Goal: Task Accomplishment & Management: Manage account settings

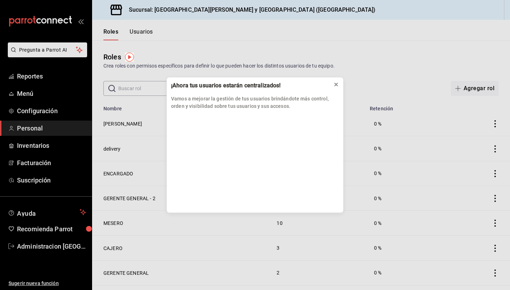
click at [336, 85] on icon at bounding box center [335, 84] width 3 height 3
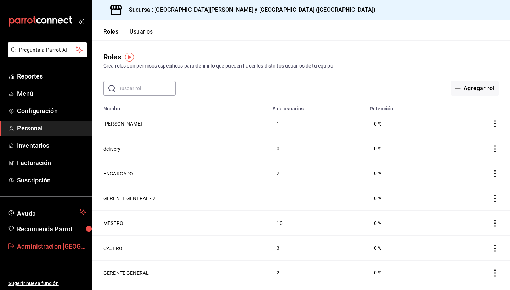
click at [65, 248] on span "Administracion San benito" at bounding box center [51, 247] width 69 height 10
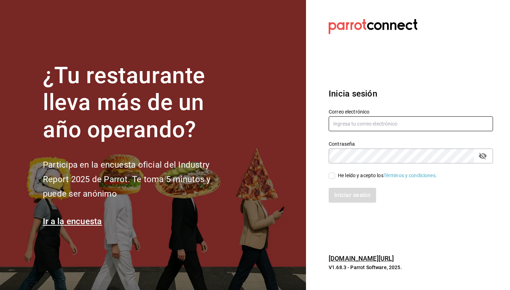
type input "S"
type input "[EMAIL_ADDRESS][DOMAIN_NAME]"
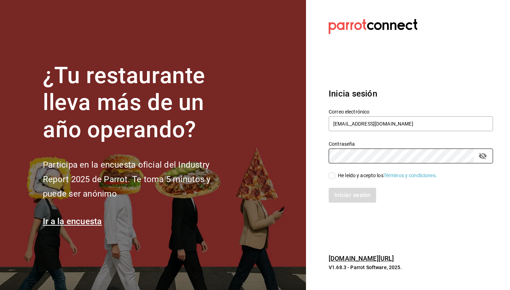
click at [329, 175] on input "He leído y acepto los Términos y condiciones." at bounding box center [331, 176] width 6 height 6
checkbox input "true"
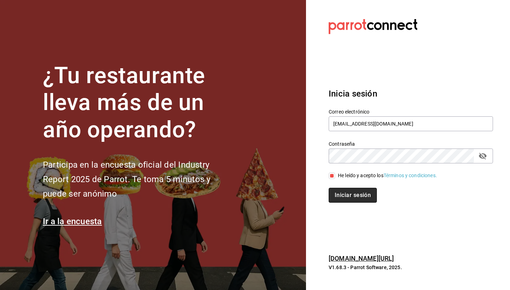
click at [339, 191] on button "Iniciar sesión" at bounding box center [352, 195] width 48 height 15
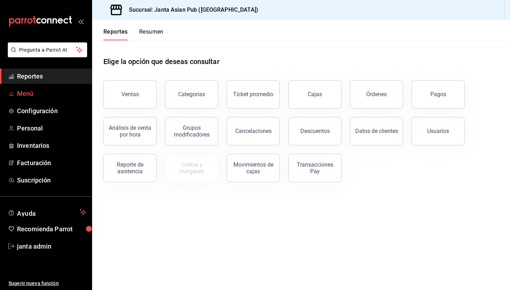
click at [31, 98] on span "Menú" at bounding box center [51, 94] width 69 height 10
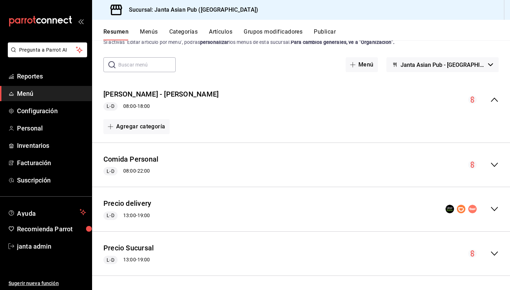
scroll to position [23, 0]
click at [135, 249] on button "Precio Sucursal" at bounding box center [128, 249] width 50 height 10
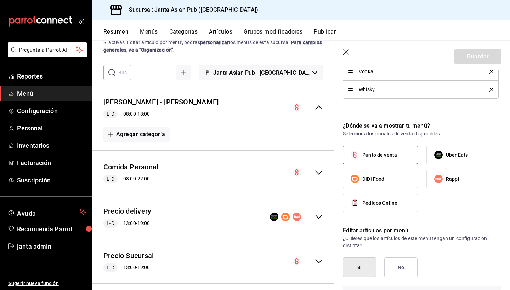
scroll to position [933, 0]
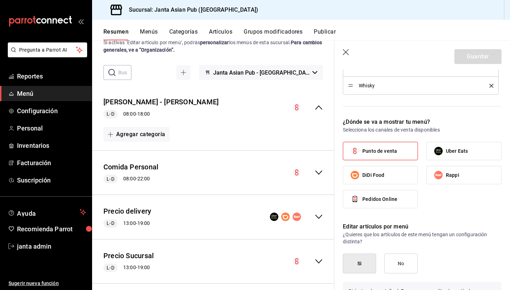
click at [384, 157] on label "Punto de venta" at bounding box center [380, 151] width 74 height 18
click at [362, 157] on input "Punto de venta" at bounding box center [354, 151] width 15 height 15
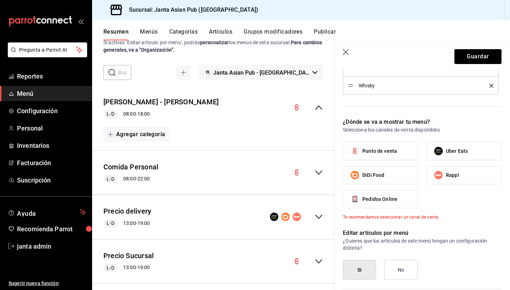
click at [384, 157] on label "Punto de venta" at bounding box center [380, 151] width 74 height 18
click at [362, 157] on input "Punto de venta" at bounding box center [354, 151] width 15 height 15
checkbox input "true"
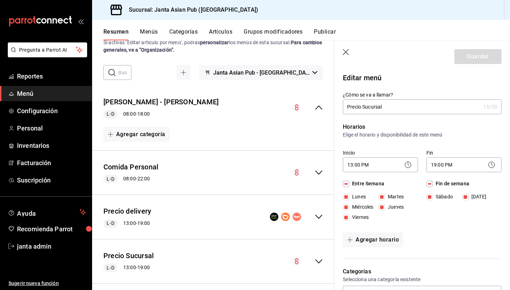
scroll to position [0, 0]
click at [492, 167] on icon at bounding box center [491, 165] width 8 height 8
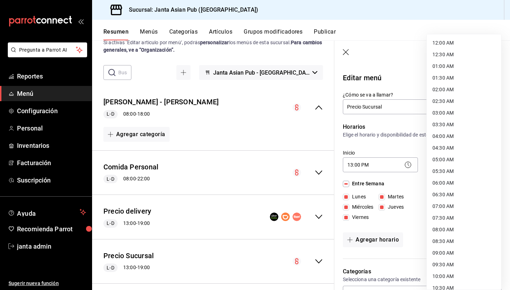
click at [449, 165] on body "Pregunta a Parrot AI Reportes Menú Configuración Personal Inventarios Facturaci…" at bounding box center [255, 145] width 510 height 290
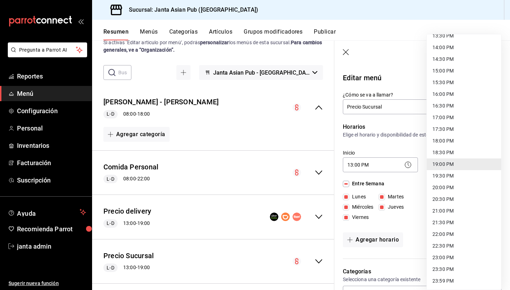
click at [437, 282] on li "23:59 PM" at bounding box center [464, 281] width 74 height 12
type input "23:59"
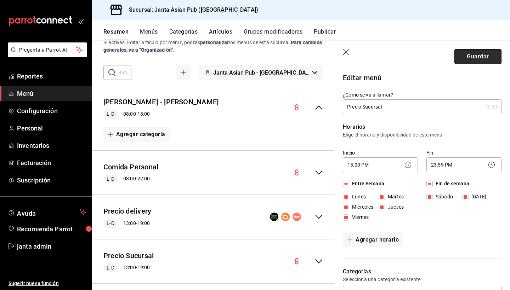
click at [487, 53] on button "Guardar" at bounding box center [477, 56] width 47 height 15
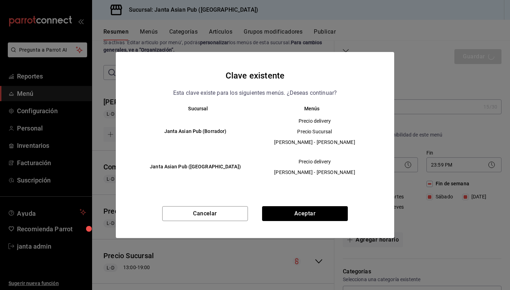
click at [321, 121] on span "Precio delivery" at bounding box center [314, 121] width 107 height 7
click at [199, 163] on h6 "Janta Asian Pub (La Paz)" at bounding box center [195, 167] width 108 height 8
click at [201, 167] on h6 "Janta Asian Pub (La Paz)" at bounding box center [195, 167] width 108 height 8
click at [195, 133] on h6 "Janta Asian Pub (Borrador)" at bounding box center [195, 132] width 108 height 8
click at [211, 216] on button "Cancelar" at bounding box center [205, 213] width 86 height 15
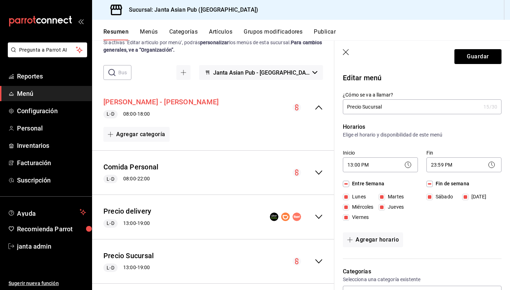
click at [151, 101] on button "[PERSON_NAME] - [PERSON_NAME]" at bounding box center [160, 102] width 115 height 10
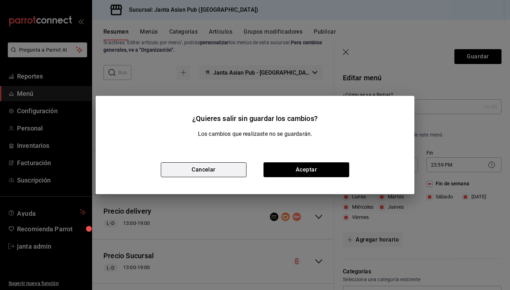
click at [224, 171] on button "Cancelar" at bounding box center [204, 169] width 86 height 15
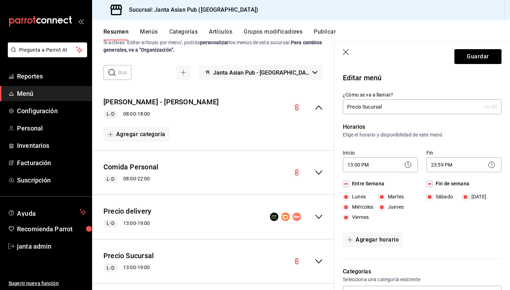
click at [345, 54] on icon "button" at bounding box center [346, 52] width 7 height 7
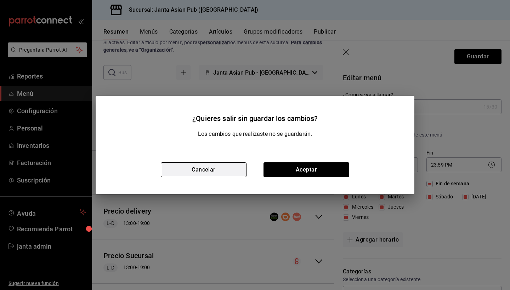
click at [235, 170] on button "Cancelar" at bounding box center [204, 169] width 86 height 15
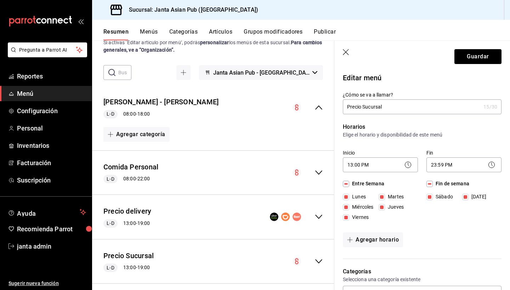
click at [491, 167] on icon at bounding box center [491, 165] width 8 height 8
click at [342, 53] on header "Guardar" at bounding box center [422, 55] width 176 height 29
click at [345, 53] on icon "button" at bounding box center [346, 52] width 7 height 7
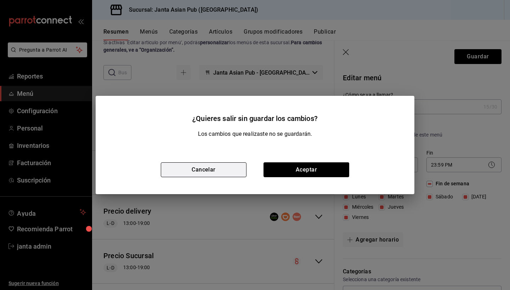
click at [217, 172] on button "Cancelar" at bounding box center [204, 169] width 86 height 15
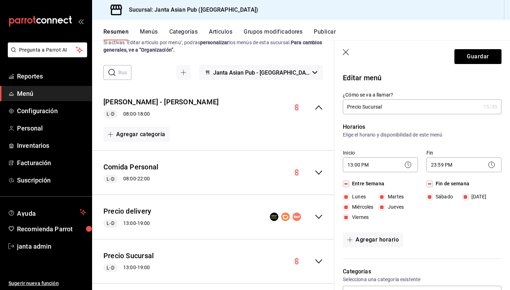
click at [202, 114] on div "Precio Sucursal - KIMI L-D 08:00 - 18:00" at bounding box center [213, 107] width 242 height 33
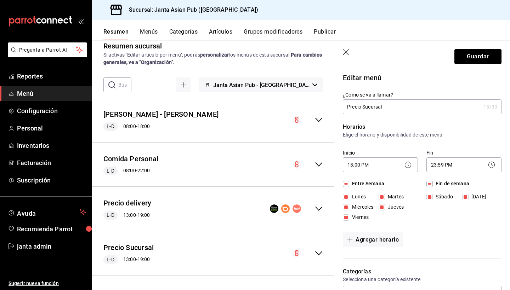
scroll to position [10, 0]
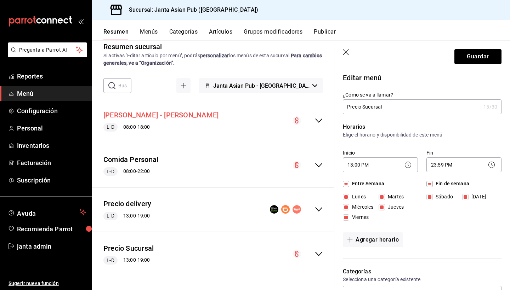
click at [160, 116] on button "[PERSON_NAME] - [PERSON_NAME]" at bounding box center [160, 115] width 115 height 10
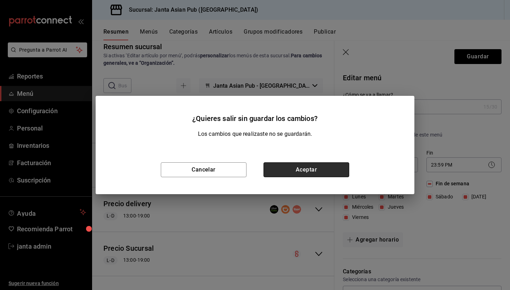
click at [288, 170] on button "Aceptar" at bounding box center [306, 169] width 86 height 15
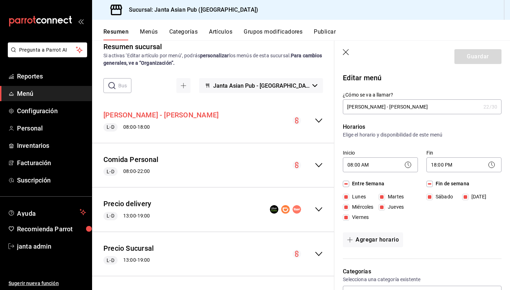
click at [135, 114] on button "[PERSON_NAME] - [PERSON_NAME]" at bounding box center [160, 115] width 115 height 10
click at [136, 115] on button "[PERSON_NAME] - [PERSON_NAME]" at bounding box center [160, 115] width 115 height 10
click at [346, 53] on icon "button" at bounding box center [346, 52] width 7 height 7
checkbox input "false"
type input "1756183515977"
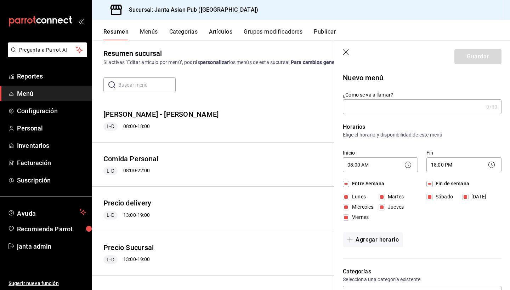
scroll to position [3, 0]
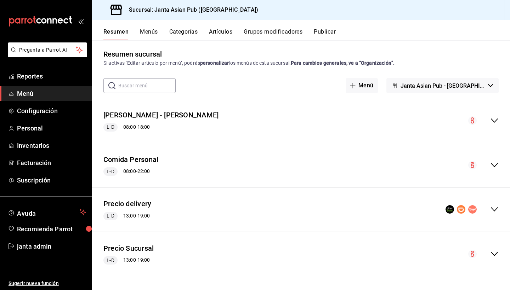
click at [493, 118] on icon "collapse-menu-row" at bounding box center [494, 120] width 8 height 8
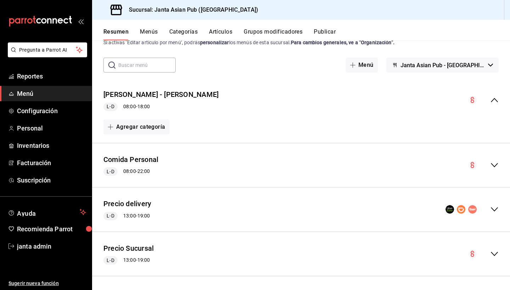
scroll to position [0, 0]
click at [139, 260] on div "L-D 13:00 - 19:00" at bounding box center [128, 260] width 50 height 8
click at [46, 112] on span "Configuración" at bounding box center [51, 111] width 69 height 10
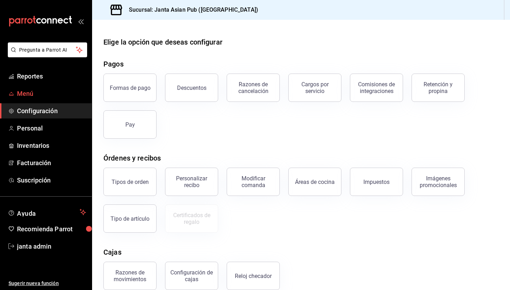
click at [30, 91] on span "Menú" at bounding box center [51, 94] width 69 height 10
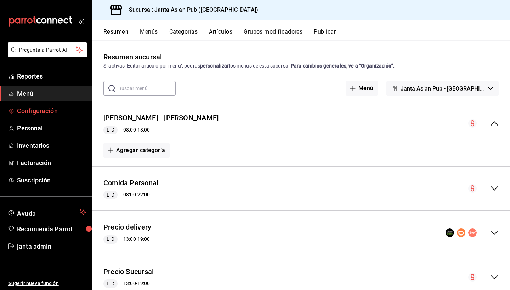
click at [48, 110] on span "Configuración" at bounding box center [51, 111] width 69 height 10
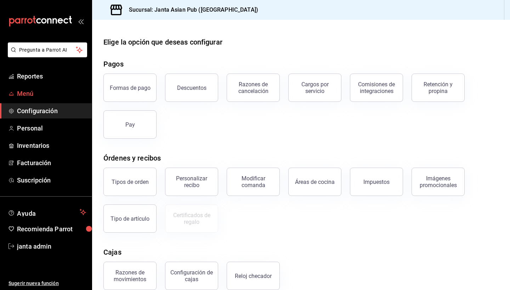
click at [32, 96] on span "Menú" at bounding box center [51, 94] width 69 height 10
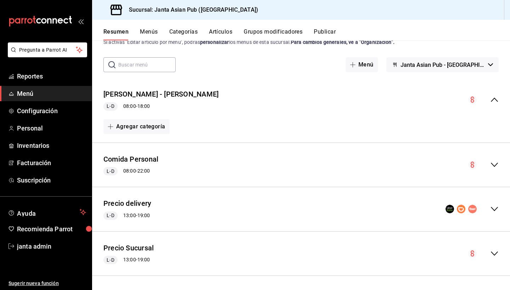
scroll to position [23, 0]
click at [143, 248] on button "Precio Sucursal" at bounding box center [128, 249] width 50 height 10
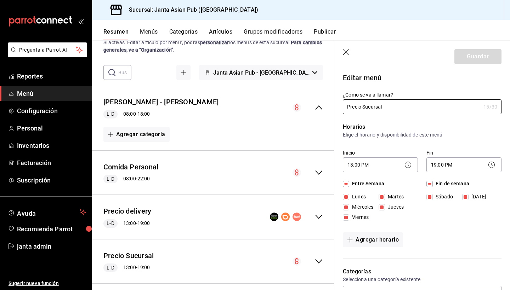
click at [345, 54] on icon "button" at bounding box center [346, 52] width 7 height 7
checkbox input "false"
type input "1756184035512"
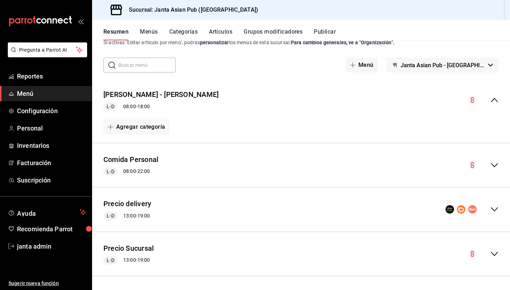
click at [496, 254] on icon "collapse-menu-row" at bounding box center [494, 254] width 8 height 8
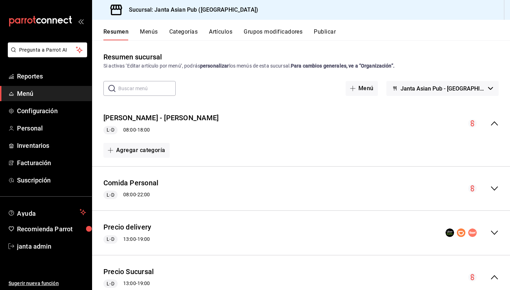
scroll to position [41, 0]
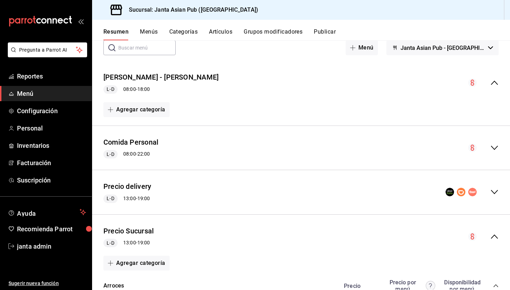
click at [491, 238] on icon "collapse-menu-row" at bounding box center [494, 237] width 8 height 8
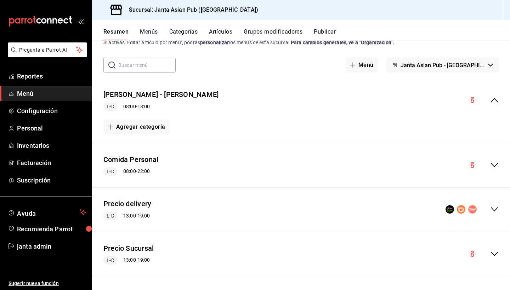
scroll to position [0, 0]
click at [143, 249] on button "Precio Sucursal" at bounding box center [128, 249] width 50 height 10
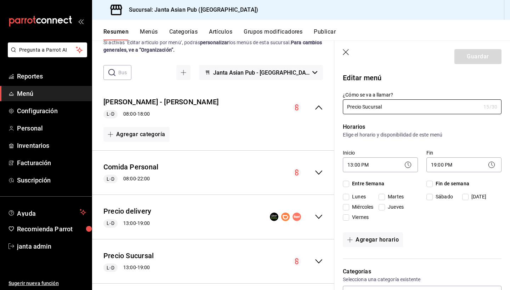
checkbox input "true"
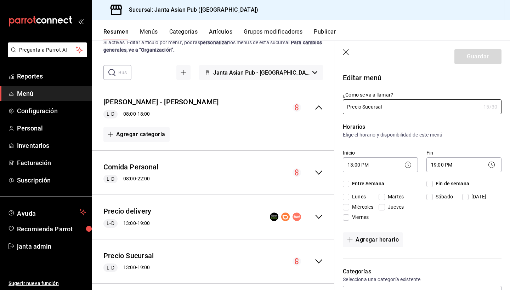
checkbox input "true"
click at [347, 52] on icon "button" at bounding box center [346, 52] width 7 height 7
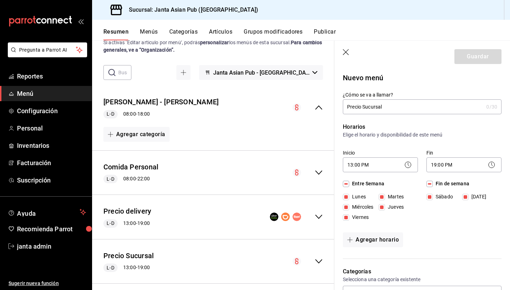
checkbox input "false"
type input "1756184091268"
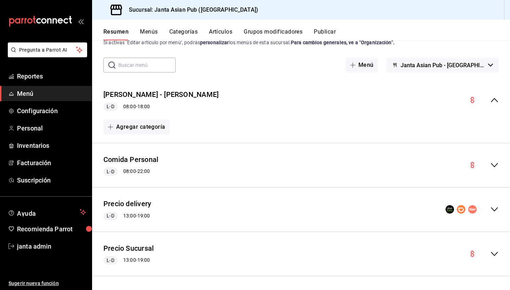
click at [497, 167] on icon "collapse-menu-row" at bounding box center [494, 165] width 8 height 8
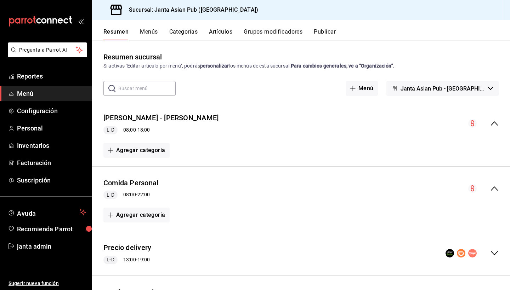
click at [323, 34] on button "Publicar" at bounding box center [325, 34] width 22 height 12
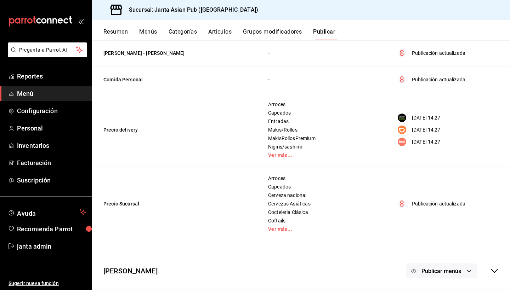
click at [493, 273] on icon at bounding box center [494, 271] width 8 height 8
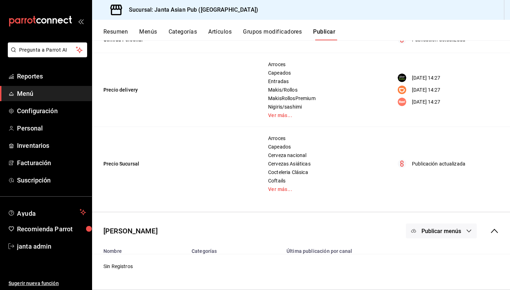
scroll to position [117, 0]
click at [120, 36] on button "Resumen" at bounding box center [115, 34] width 24 height 12
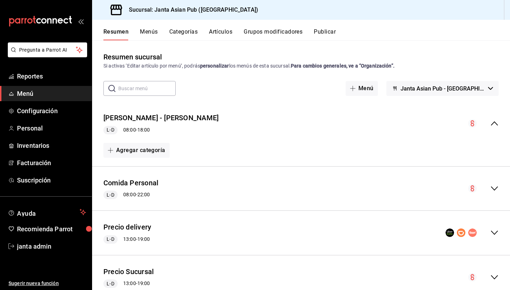
click at [153, 30] on button "Menús" at bounding box center [149, 34] width 18 height 12
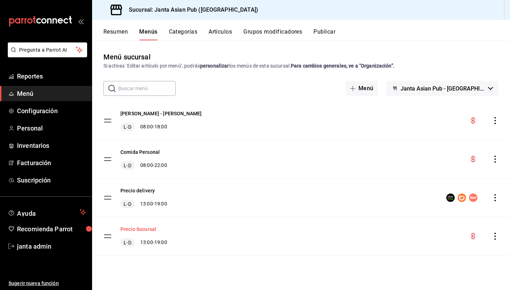
click at [142, 231] on button "Precio Sucursal" at bounding box center [138, 229] width 36 height 7
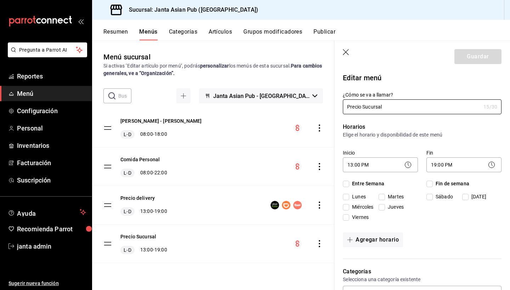
checkbox input "true"
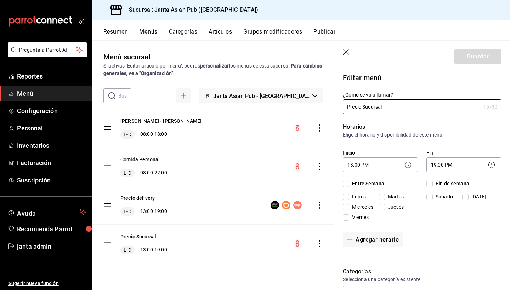
checkbox input "true"
click at [346, 52] on icon "button" at bounding box center [346, 52] width 7 height 7
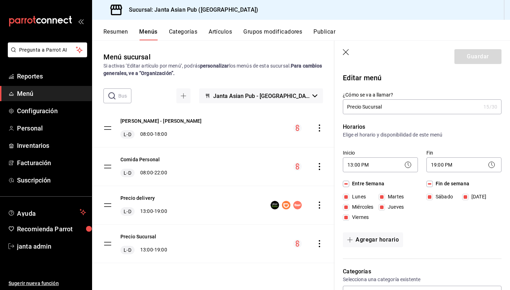
checkbox input "false"
type input "1756184223008"
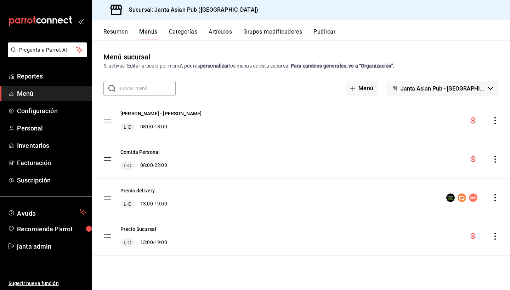
click at [107, 237] on tbody "Precio Sucursal - KIMI L-D 08:00 - 18:00 Comida Personal L-D 08:00 - 22:00 Prec…" at bounding box center [301, 179] width 418 height 154
click at [498, 235] on div "Precio Sucursal L-D 13:00 - 19:00" at bounding box center [301, 236] width 418 height 38
click at [364, 248] on div "Precio Sucursal L-D 13:00 - 19:00" at bounding box center [301, 236] width 418 height 38
click at [116, 32] on button "Resumen" at bounding box center [115, 34] width 24 height 12
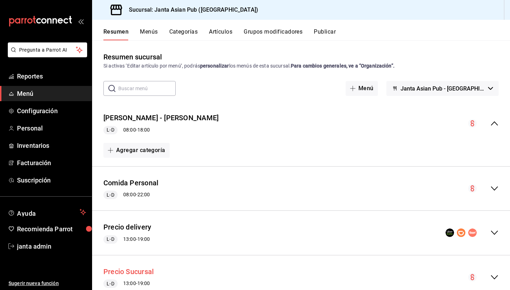
click at [143, 268] on button "Precio Sucursal" at bounding box center [128, 272] width 50 height 10
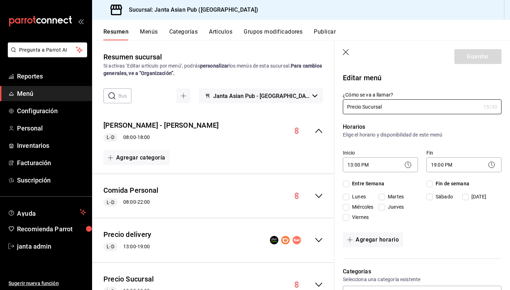
checkbox input "true"
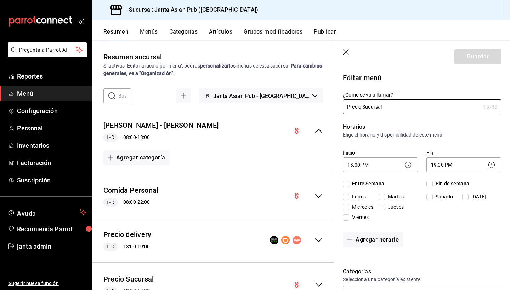
checkbox input "true"
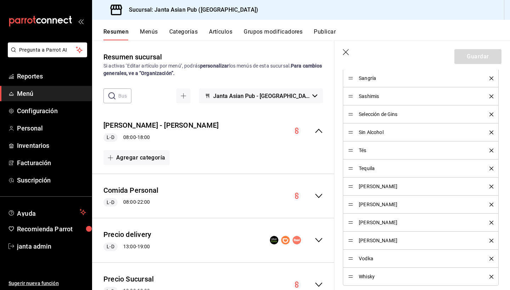
scroll to position [736, 0]
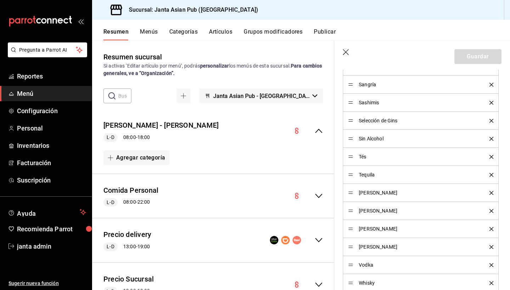
click at [491, 139] on icon "delete" at bounding box center [491, 139] width 4 height 4
click at [490, 120] on icon "delete" at bounding box center [491, 121] width 4 height 4
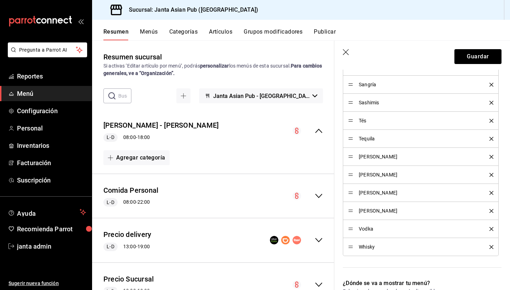
click at [344, 54] on icon "button" at bounding box center [346, 52] width 7 height 7
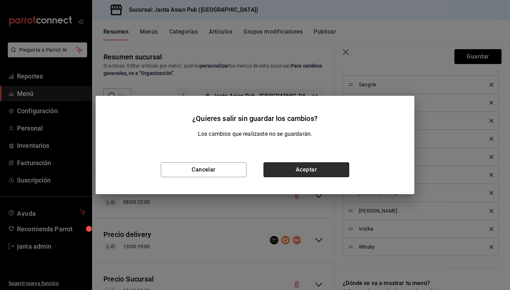
click at [288, 173] on button "Aceptar" at bounding box center [306, 169] width 86 height 15
checkbox input "false"
type input "1756184251472"
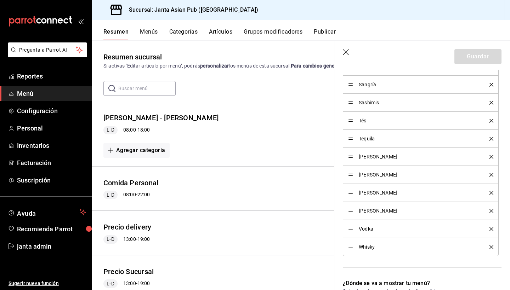
scroll to position [384, 0]
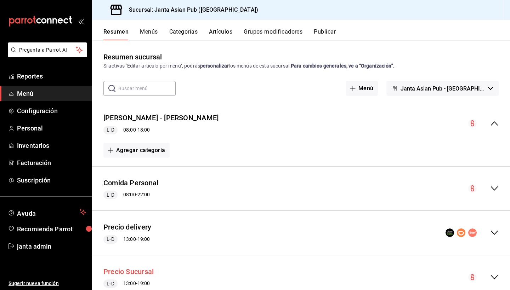
click at [139, 271] on button "Precio Sucursal" at bounding box center [128, 272] width 50 height 10
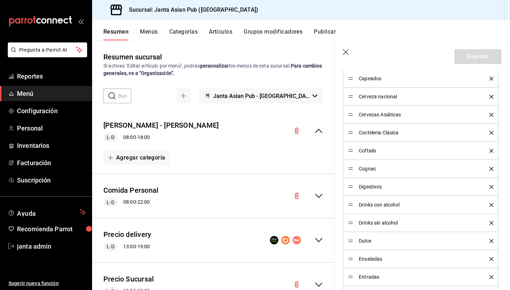
scroll to position [258, 0]
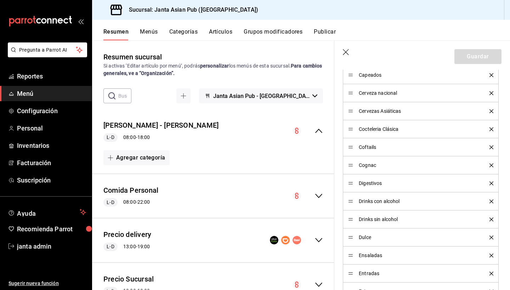
click at [491, 237] on icon "delete" at bounding box center [491, 238] width 4 height 4
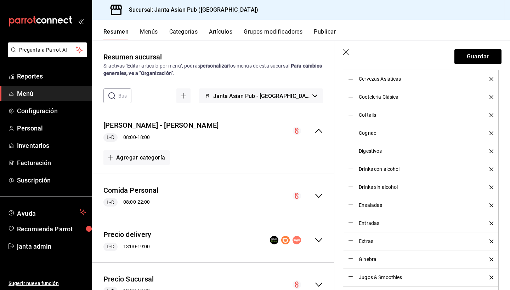
scroll to position [294, 0]
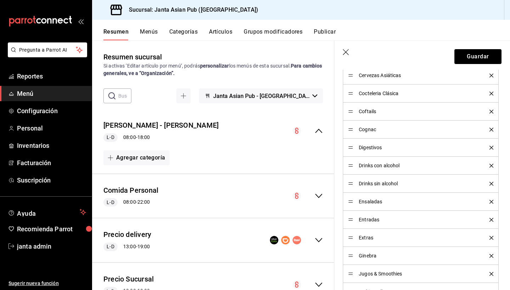
click at [490, 273] on icon "delete" at bounding box center [491, 274] width 4 height 4
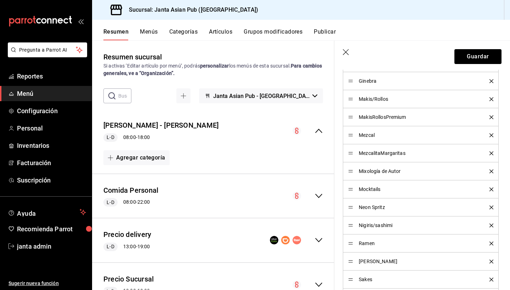
scroll to position [482, 0]
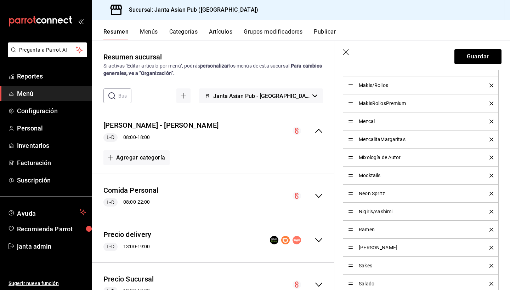
click at [491, 282] on icon "delete" at bounding box center [491, 284] width 4 height 4
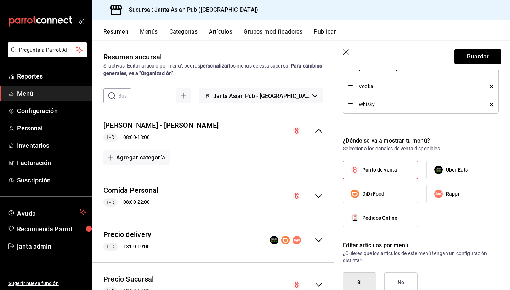
scroll to position [872, 0]
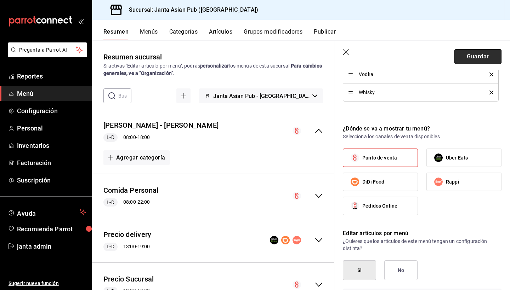
click at [470, 55] on button "Guardar" at bounding box center [477, 56] width 47 height 15
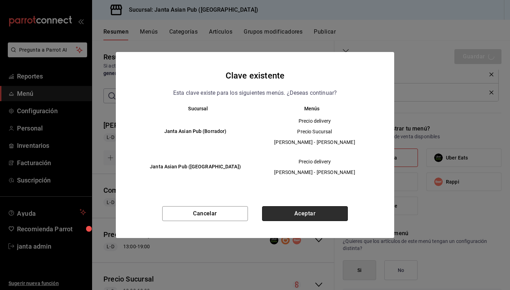
click at [306, 217] on button "Aceptar" at bounding box center [305, 213] width 86 height 15
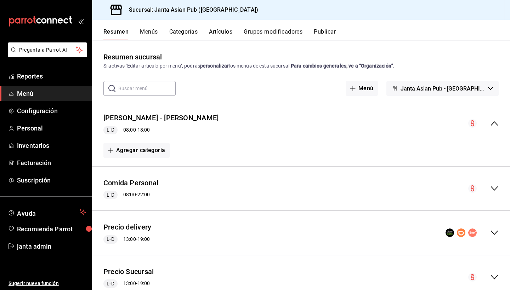
click at [373, 20] on div "Resumen Menús Categorías Artículos Grupos modificadores Publicar" at bounding box center [301, 30] width 418 height 21
click at [334, 31] on button "Publicar" at bounding box center [325, 34] width 22 height 12
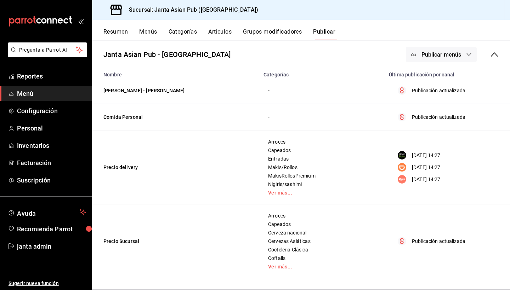
scroll to position [24, 0]
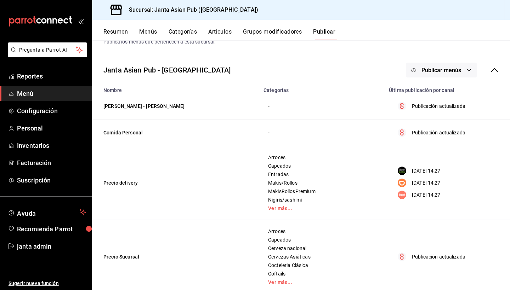
click at [435, 68] on span "Publicar menús" at bounding box center [441, 70] width 40 height 7
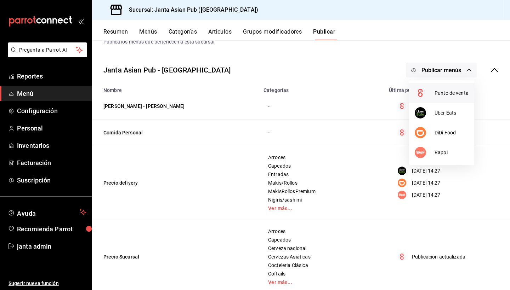
click at [440, 91] on span "Punto de venta" at bounding box center [451, 93] width 34 height 7
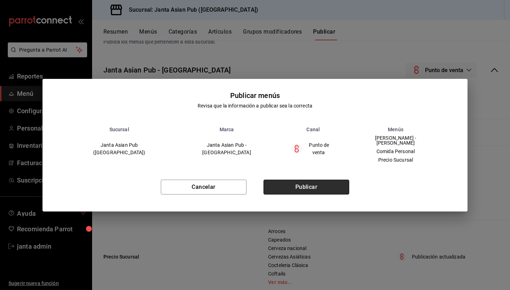
click at [301, 185] on button "Publicar" at bounding box center [306, 187] width 86 height 15
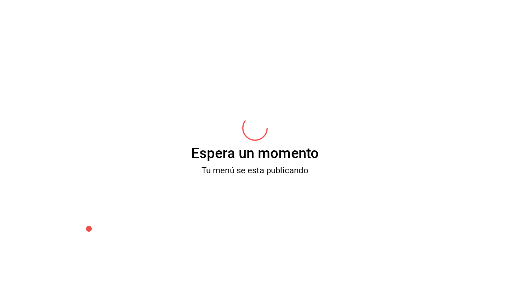
scroll to position [0, 0]
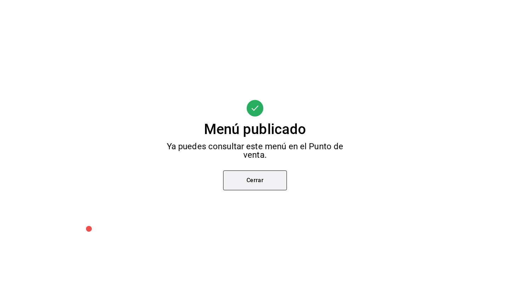
click at [241, 182] on button "Cerrar" at bounding box center [255, 181] width 64 height 20
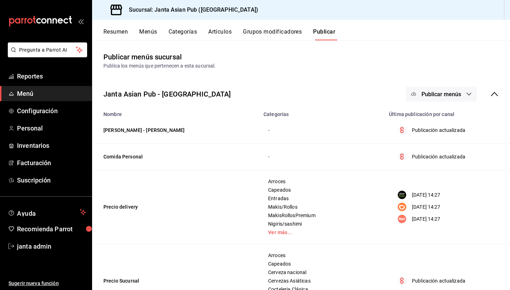
click at [29, 92] on span "Menú" at bounding box center [51, 94] width 69 height 10
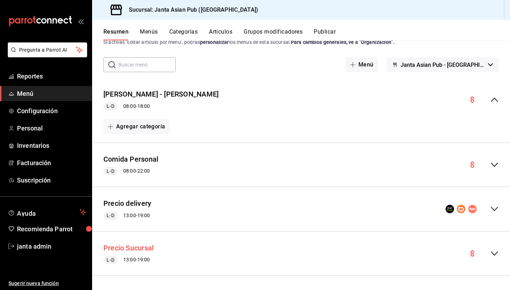
scroll to position [23, 0]
click at [149, 258] on div "L-D 13:00 - 19:00" at bounding box center [128, 260] width 50 height 8
click at [144, 247] on button "Precio Sucursal" at bounding box center [128, 249] width 50 height 10
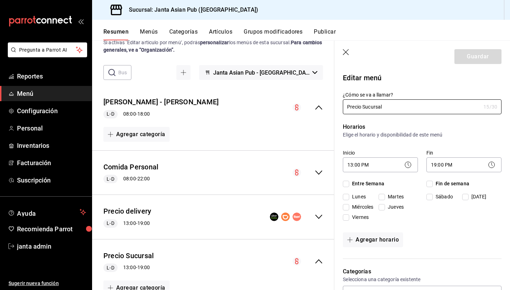
checkbox input "true"
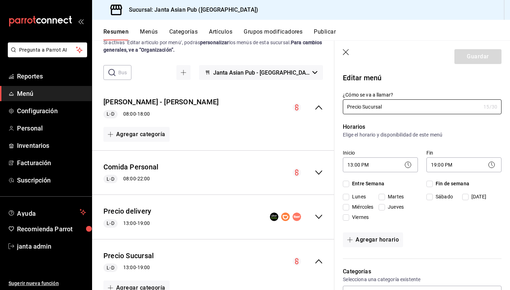
checkbox input "true"
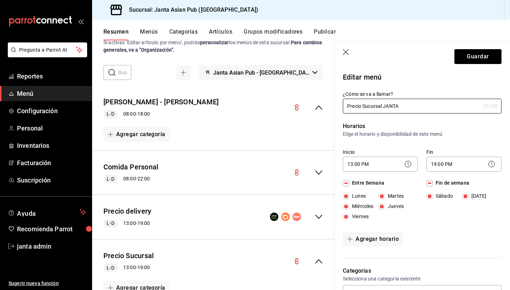
type input "Precio Sucursal JANTA"
click at [493, 165] on icon at bounding box center [491, 164] width 8 height 8
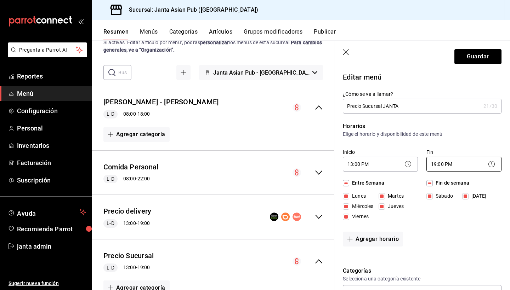
click at [481, 164] on body "Pregunta a Parrot AI Reportes Menú Configuración Personal Inventarios Facturaci…" at bounding box center [255, 145] width 510 height 290
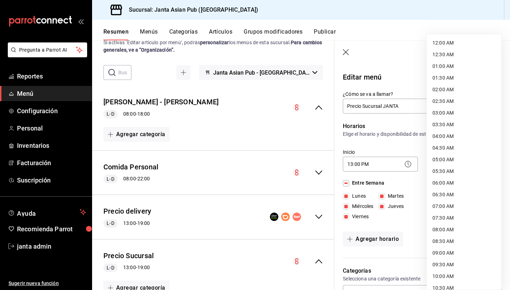
scroll to position [322, 0]
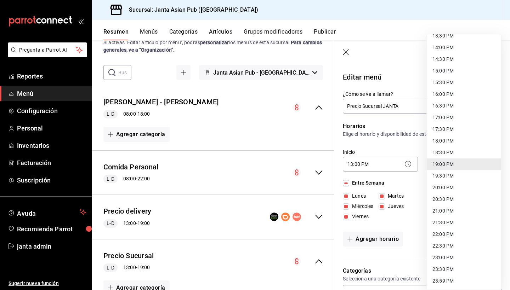
click at [452, 281] on li "23:59 PM" at bounding box center [464, 281] width 74 height 12
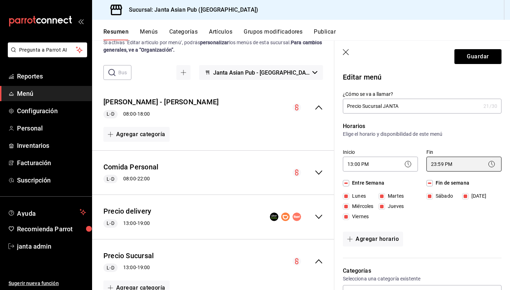
type input "23:59"
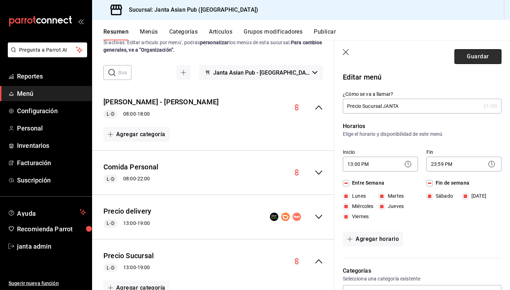
click at [480, 59] on button "Guardar" at bounding box center [477, 56] width 47 height 15
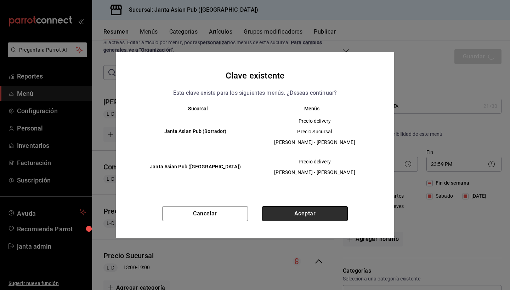
click at [272, 215] on button "Aceptar" at bounding box center [305, 213] width 86 height 15
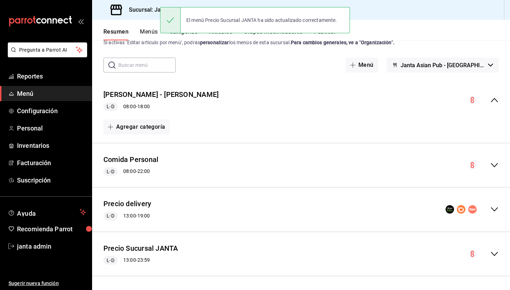
click at [360, 27] on div "Resumen Menús Categorías Artículos Grupos modificadores Publicar" at bounding box center [301, 30] width 418 height 21
click at [327, 33] on div "El menú Precio Sucursal JANTA ha sido actualizado correctamente." at bounding box center [255, 20] width 190 height 30
click at [327, 32] on div "El menú Precio Sucursal JANTA ha sido actualizado correctamente." at bounding box center [255, 20] width 190 height 26
click at [364, 26] on div "Resumen Menús Categorías Artículos Grupos modificadores Publicar" at bounding box center [301, 30] width 418 height 21
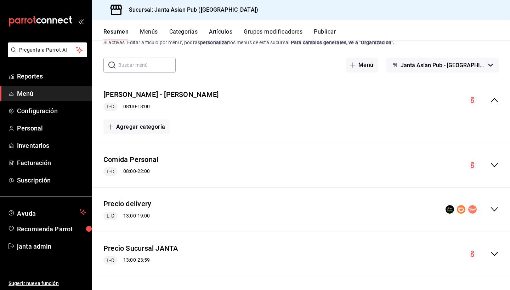
click at [320, 33] on button "Publicar" at bounding box center [325, 34] width 22 height 12
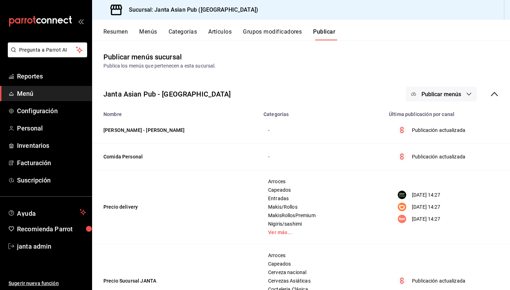
click at [442, 93] on span "Publicar menús" at bounding box center [441, 94] width 40 height 7
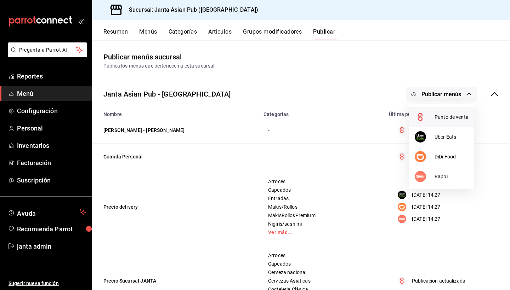
click at [446, 119] on span "Punto de venta" at bounding box center [451, 117] width 34 height 7
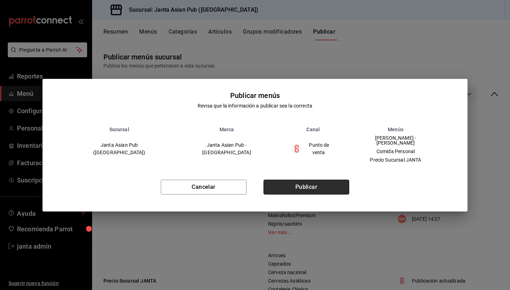
click at [331, 185] on button "Publicar" at bounding box center [306, 187] width 86 height 15
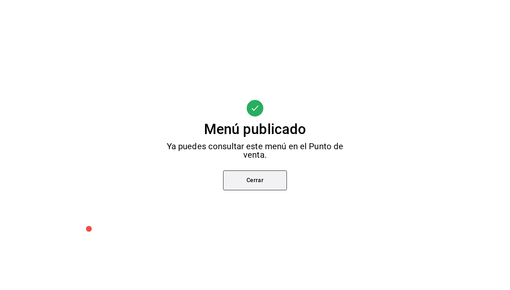
click at [251, 182] on button "Cerrar" at bounding box center [255, 181] width 64 height 20
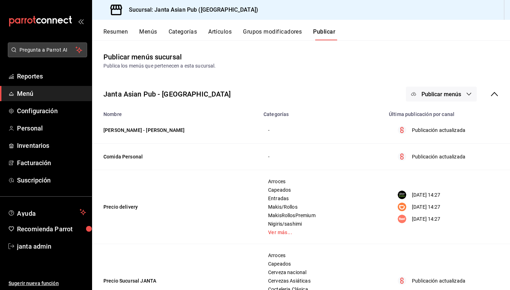
click at [31, 52] on span "Pregunta a Parrot AI" at bounding box center [47, 49] width 56 height 7
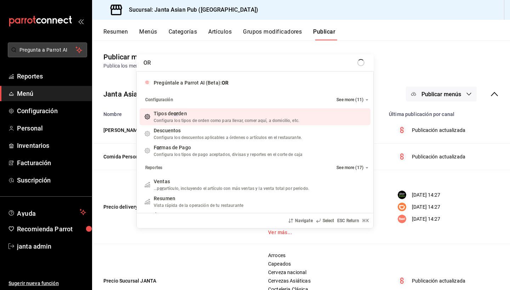
type input "O"
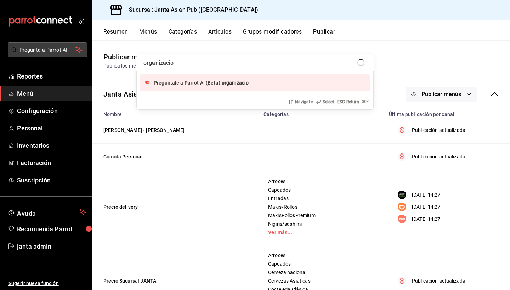
type input "organizacion"
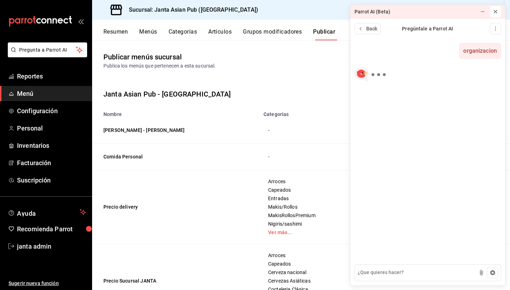
click at [494, 11] on icon at bounding box center [495, 11] width 3 height 3
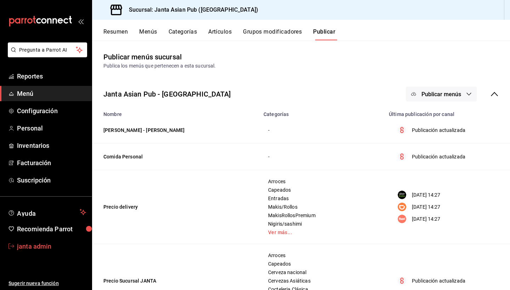
click at [38, 244] on span "janta admin" at bounding box center [51, 247] width 69 height 10
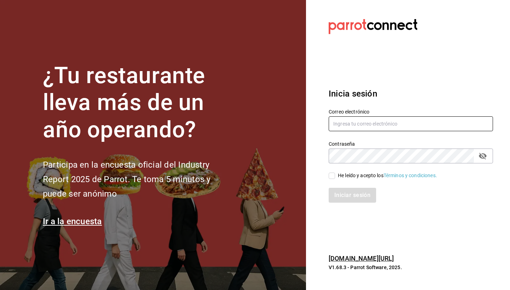
type input "administracion@sushizone.com"
click at [333, 177] on input "He leído y acepto los Términos y condiciones." at bounding box center [331, 176] width 6 height 6
checkbox input "true"
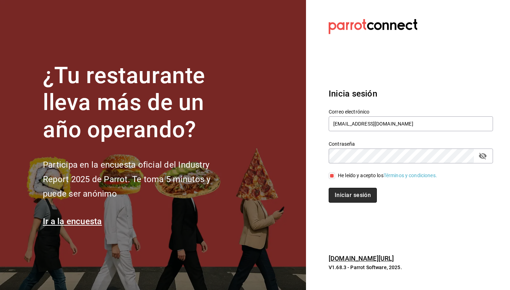
click at [340, 196] on button "Iniciar sesión" at bounding box center [352, 195] width 48 height 15
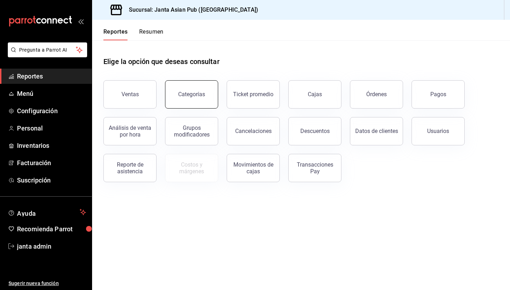
click at [205, 97] on button "Categorías" at bounding box center [191, 94] width 53 height 28
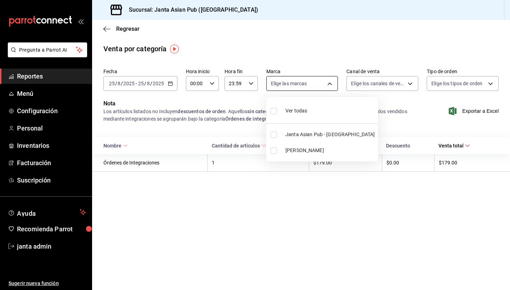
click at [322, 83] on body "Pregunta a Parrot AI Reportes Menú Configuración Personal Inventarios Facturaci…" at bounding box center [255, 145] width 510 height 290
click at [311, 57] on div at bounding box center [255, 145] width 510 height 290
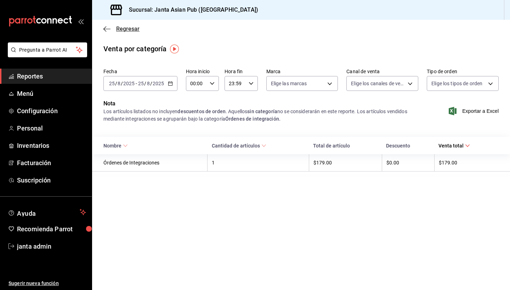
click at [105, 30] on icon "button" at bounding box center [106, 29] width 7 height 6
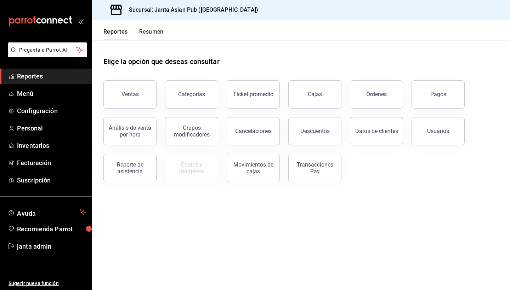
click at [82, 22] on icon "open_drawer_menu" at bounding box center [81, 21] width 6 height 6
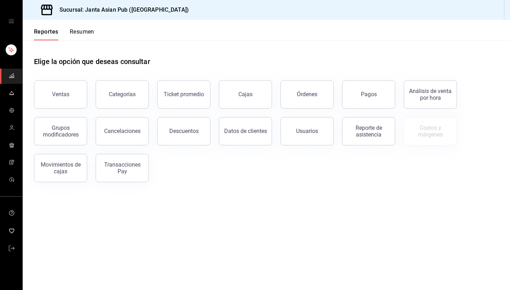
click at [13, 21] on icon "open drawer" at bounding box center [11, 21] width 6 height 6
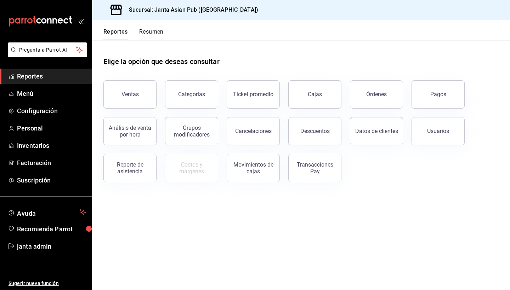
click at [47, 78] on span "Reportes" at bounding box center [51, 76] width 69 height 10
click at [48, 93] on span "Menú" at bounding box center [51, 94] width 69 height 10
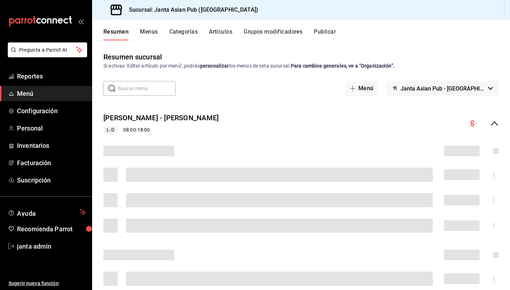
click at [82, 20] on icon "open_drawer_menu" at bounding box center [81, 21] width 6 height 6
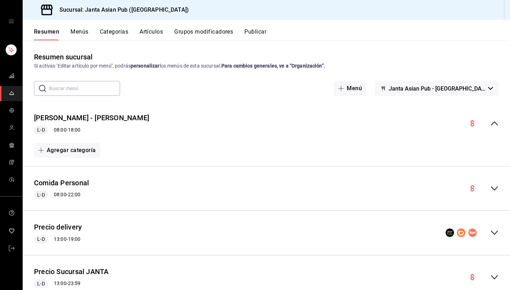
click at [311, 67] on strong "Para cambios generales, ve a “Organización”." at bounding box center [273, 66] width 104 height 6
click at [495, 122] on icon "collapse-menu-row" at bounding box center [494, 123] width 8 height 8
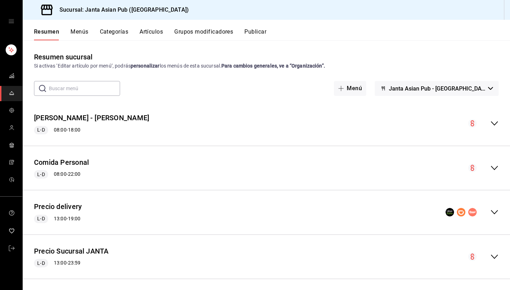
click at [495, 122] on icon "collapse-menu-row" at bounding box center [494, 123] width 8 height 8
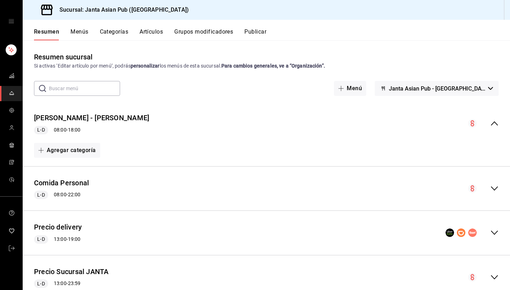
click at [494, 185] on icon "collapse-menu-row" at bounding box center [494, 188] width 8 height 8
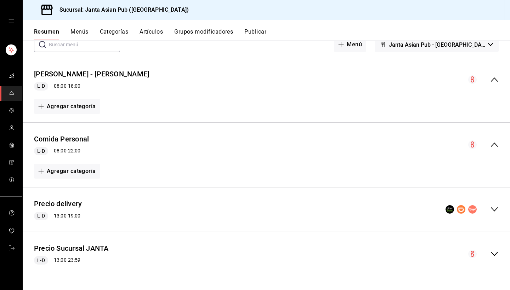
click at [13, 22] on icon "open drawer" at bounding box center [11, 21] width 6 height 6
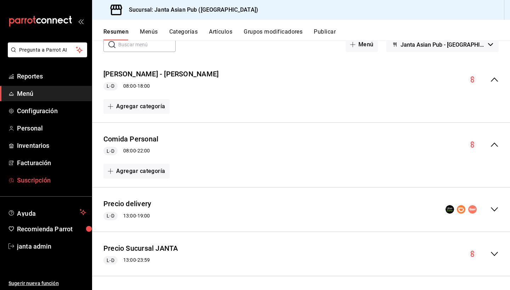
click at [33, 180] on span "Suscripción" at bounding box center [51, 181] width 69 height 10
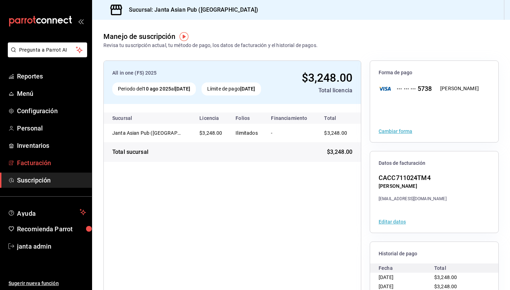
click at [31, 162] on span "Facturación" at bounding box center [51, 163] width 69 height 10
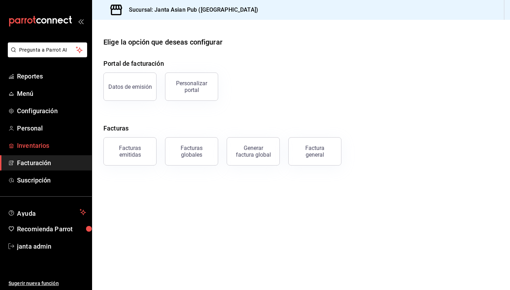
click at [34, 150] on span "Inventarios" at bounding box center [51, 146] width 69 height 10
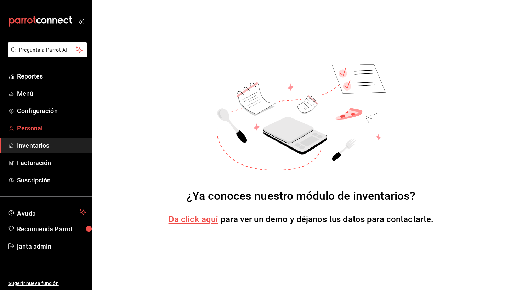
click at [41, 132] on span "Personal" at bounding box center [51, 129] width 69 height 10
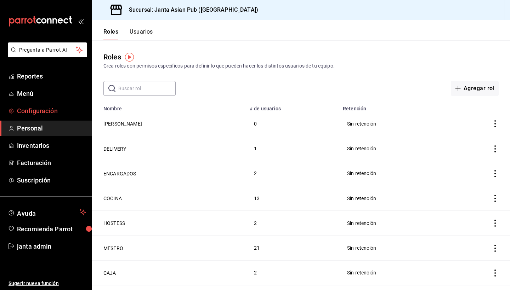
click at [43, 109] on span "Configuración" at bounding box center [51, 111] width 69 height 10
click at [29, 92] on span "Menú" at bounding box center [51, 94] width 69 height 10
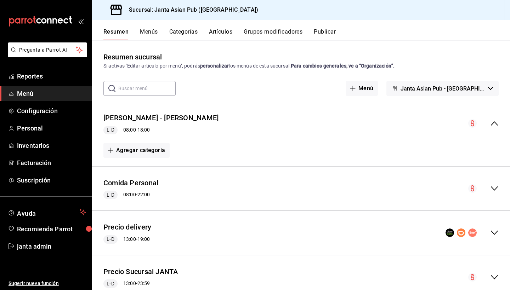
click at [218, 32] on button "Artículos" at bounding box center [220, 34] width 23 height 12
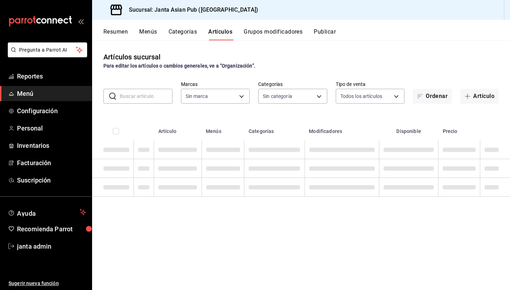
type input "1db30118-5670-46c3-9d09-b77bd7bb8fe6,be46397b-311f-4062-b626-5c189c252b46"
type input "88329ce0-4471-4d1a-85b7-112ee00183b6,ae95c32a-f210-4741-9338-e92cf6b0e215,4e76d…"
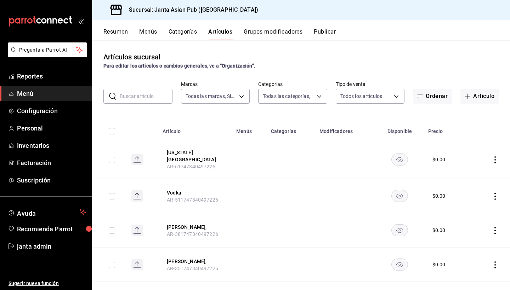
click at [81, 22] on icon "open_drawer_menu" at bounding box center [81, 21] width 6 height 6
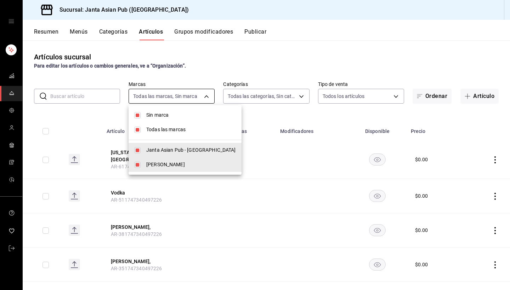
click at [202, 96] on body "Sucursal: Janta Asian Pub (La Paz) Resumen Menús Categorías Artículos Grupos mo…" at bounding box center [255, 145] width 510 height 290
click at [202, 96] on div at bounding box center [255, 145] width 510 height 290
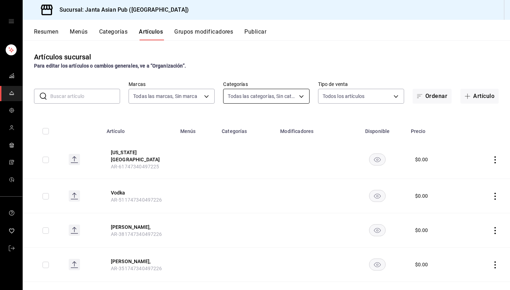
click at [301, 98] on body "Sucursal: Janta Asian Pub (La Paz) Resumen Menús Categorías Artículos Grupos mo…" at bounding box center [255, 145] width 510 height 290
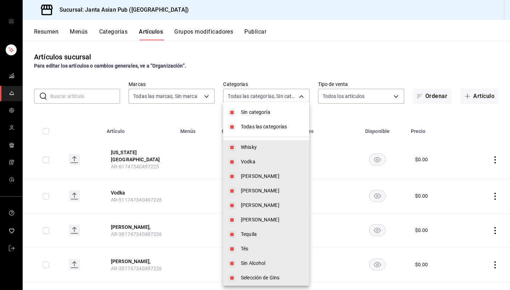
click at [301, 100] on div at bounding box center [255, 145] width 510 height 290
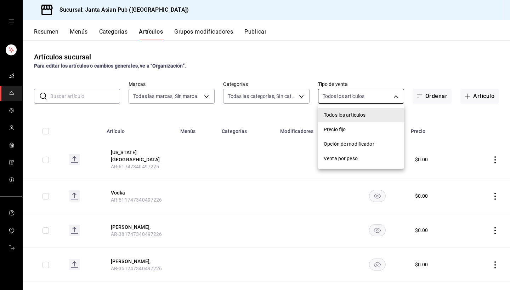
click at [397, 98] on body "Sucursal: Janta Asian Pub (La Paz) Resumen Menús Categorías Artículos Grupos mo…" at bounding box center [255, 145] width 510 height 290
click at [397, 98] on div at bounding box center [255, 145] width 510 height 290
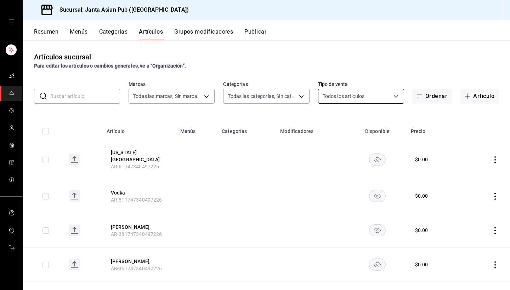
click at [397, 98] on body "Sucursal: Janta Asian Pub (La Paz) Resumen Menús Categorías Artículos Grupos mo…" at bounding box center [255, 145] width 510 height 290
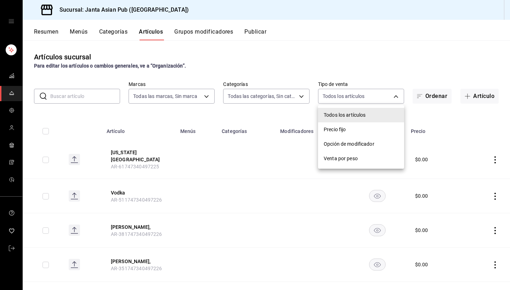
click at [272, 70] on div at bounding box center [255, 145] width 510 height 290
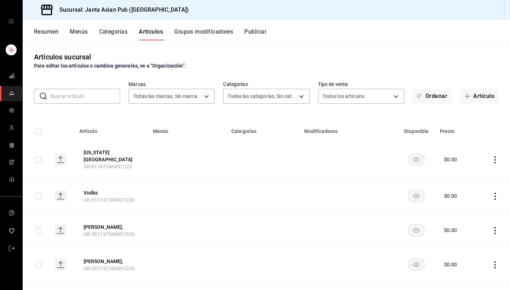
click at [117, 34] on button "Categorías" at bounding box center [113, 34] width 29 height 12
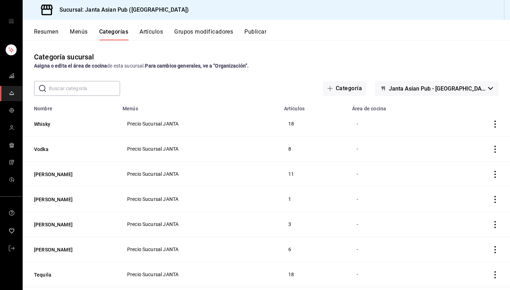
click at [159, 29] on button "Artículos" at bounding box center [150, 34] width 23 height 12
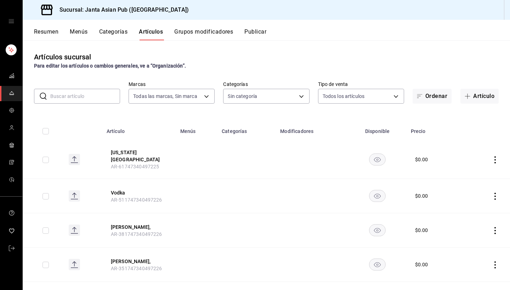
type input "1db30118-5670-46c3-9d09-b77bd7bb8fe6,be46397b-311f-4062-b626-5c189c252b46"
type input "88329ce0-4471-4d1a-85b7-112ee00183b6,ae95c32a-f210-4741-9338-e92cf6b0e215,4e76d…"
click at [264, 32] on button "Publicar" at bounding box center [255, 34] width 22 height 12
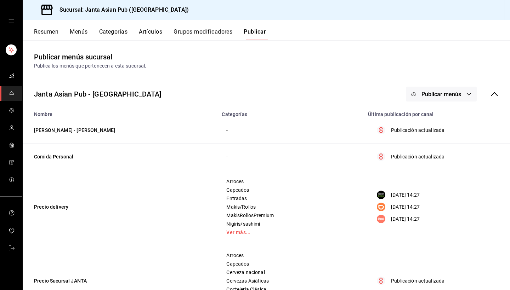
click at [79, 33] on button "Menús" at bounding box center [79, 34] width 18 height 12
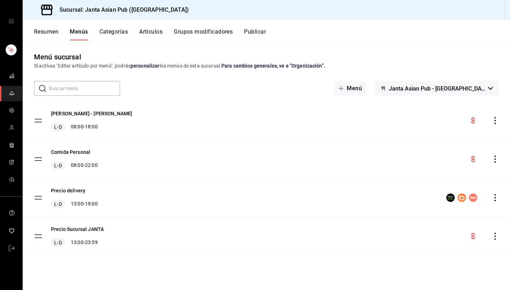
click at [76, 90] on input "text" at bounding box center [84, 88] width 71 height 14
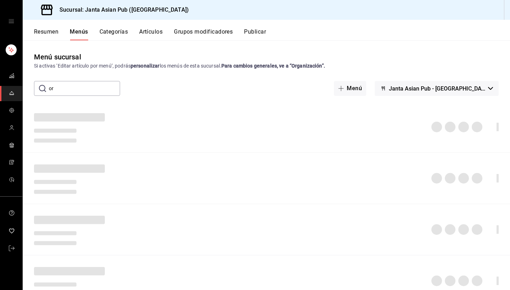
type input "o"
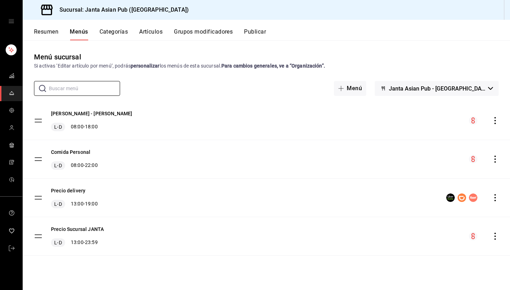
click at [47, 30] on button "Resumen" at bounding box center [46, 34] width 24 height 12
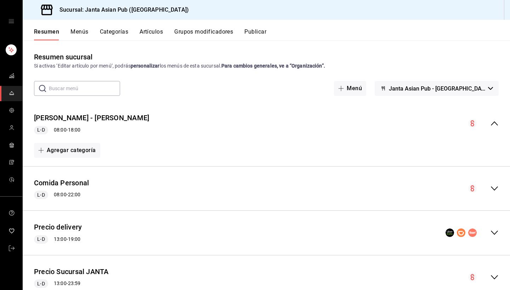
click at [14, 19] on icon "open drawer" at bounding box center [11, 21] width 6 height 6
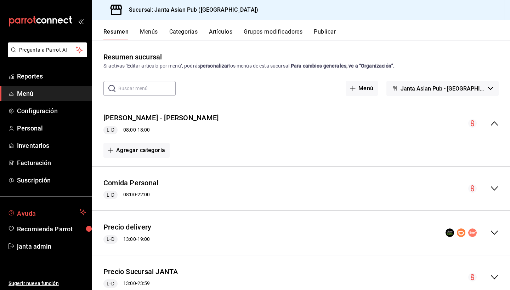
click at [33, 212] on span "Ayuda" at bounding box center [47, 212] width 60 height 8
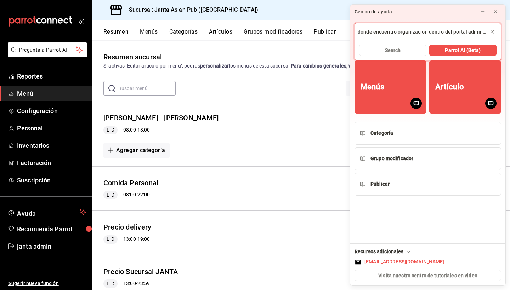
type input "donde encuentro organización dentro del portal administrativo"
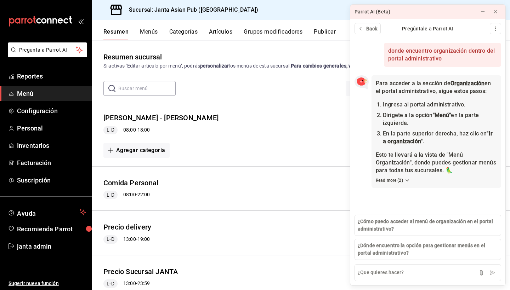
click at [42, 92] on span "Menú" at bounding box center [51, 94] width 69 height 10
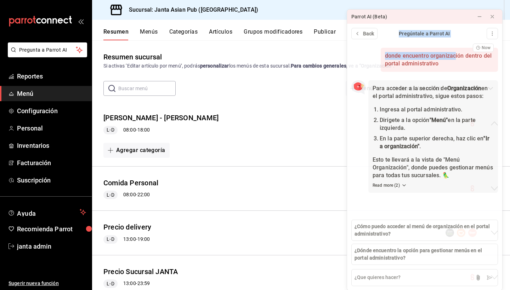
drag, startPoint x: 459, startPoint y: 12, endPoint x: 454, endPoint y: 52, distance: 39.5
click at [454, 52] on div "Parrot AI (Beta) Back Pregúntale a Parrot AI donde encuentro organización dentr…" at bounding box center [425, 150] width 156 height 282
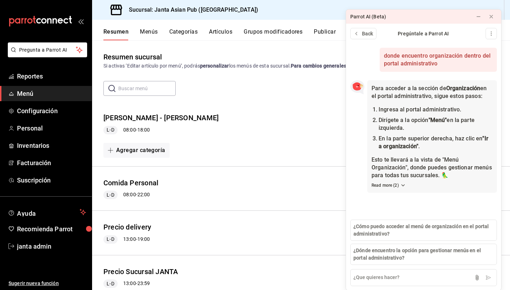
click at [413, 203] on div "donde encuentro organización dentro del portal administrativo Now Para acceder …" at bounding box center [423, 153] width 155 height 223
click at [491, 19] on icon at bounding box center [491, 17] width 6 height 6
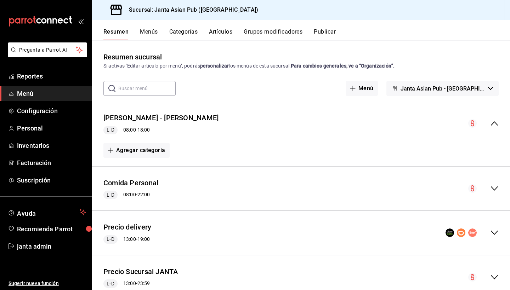
click at [146, 30] on button "Menús" at bounding box center [149, 34] width 18 height 12
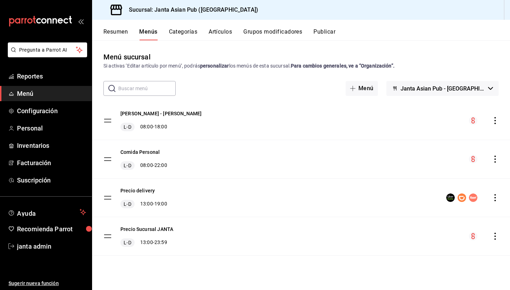
click at [488, 91] on button "Janta Asian Pub - [GEOGRAPHIC_DATA]" at bounding box center [442, 88] width 112 height 15
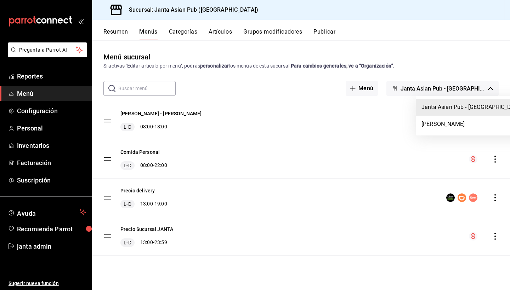
click at [206, 57] on div at bounding box center [255, 145] width 510 height 290
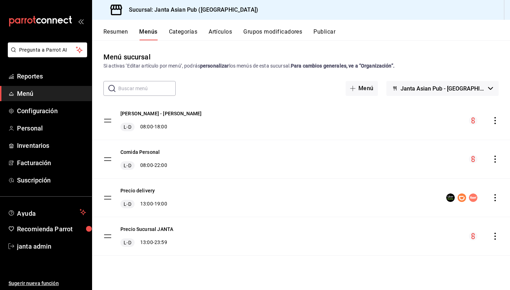
click at [147, 30] on button "Menús" at bounding box center [148, 34] width 18 height 12
click at [84, 22] on div "mailbox folders" at bounding box center [46, 21] width 92 height 42
click at [81, 24] on icon "open_drawer_menu" at bounding box center [81, 21] width 6 height 6
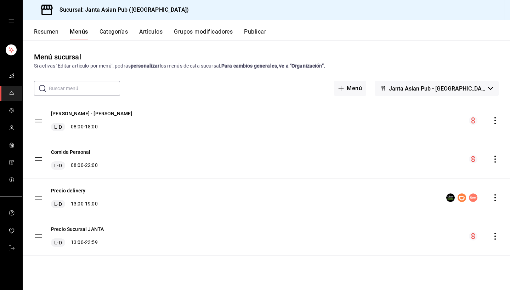
click at [148, 68] on strong "personalizar" at bounding box center [145, 66] width 29 height 6
click at [316, 64] on strong "Para cambios generales, ve a “Organización”." at bounding box center [273, 66] width 104 height 6
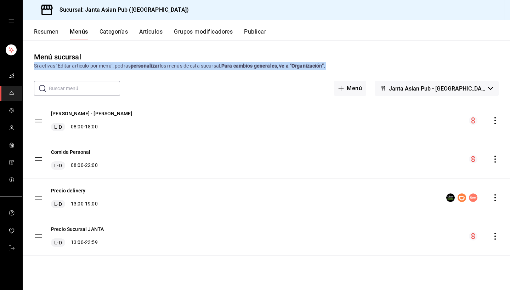
click at [316, 64] on strong "Para cambios generales, ve a “Organización”." at bounding box center [273, 66] width 104 height 6
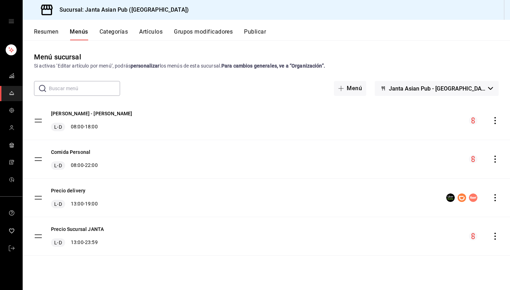
click at [316, 67] on strong "Para cambios generales, ve a “Organización”." at bounding box center [273, 66] width 104 height 6
click at [337, 1] on div "Sucursal: Janta Asian Pub ([GEOGRAPHIC_DATA])" at bounding box center [266, 10] width 487 height 20
click at [91, 115] on button "[PERSON_NAME] - [PERSON_NAME]" at bounding box center [91, 113] width 81 height 7
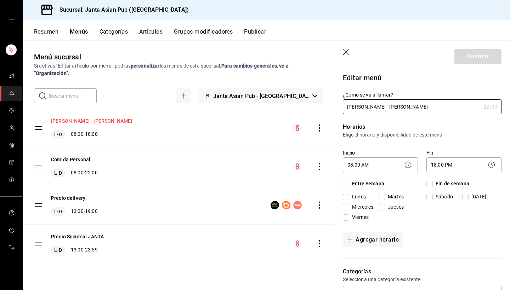
checkbox input "true"
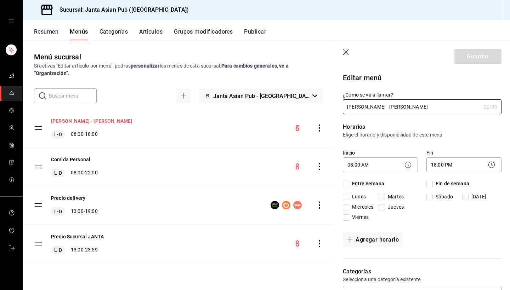
checkbox input "true"
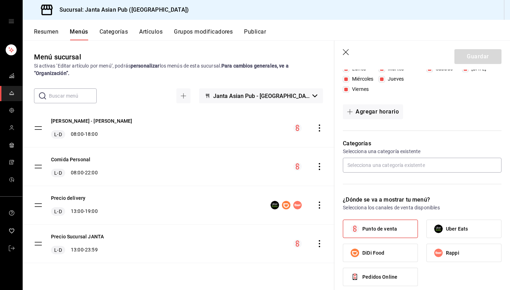
scroll to position [133, 0]
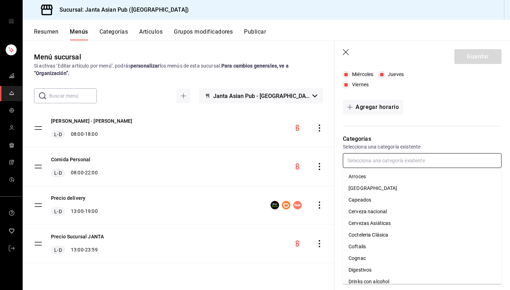
click at [385, 161] on input "text" at bounding box center [422, 160] width 159 height 15
click at [393, 187] on li "[GEOGRAPHIC_DATA]" at bounding box center [422, 189] width 159 height 12
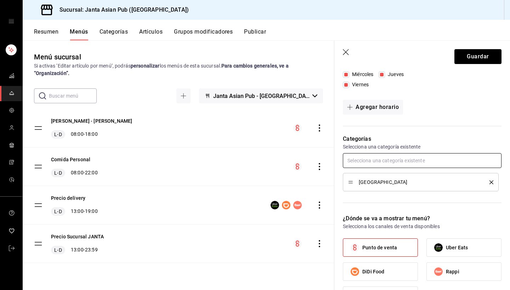
click at [404, 158] on input "text" at bounding box center [422, 160] width 159 height 15
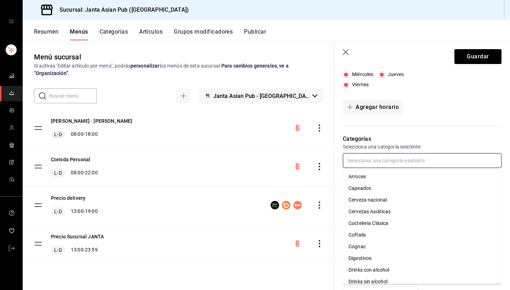
click at [394, 274] on li "Drinks con alcohol" at bounding box center [422, 270] width 159 height 12
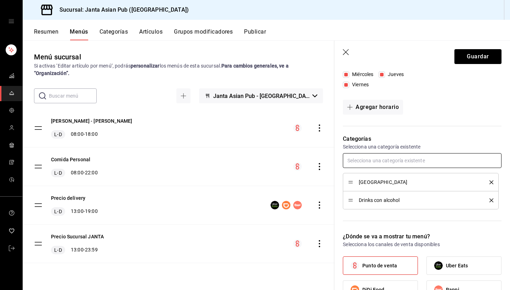
click at [371, 164] on input "text" at bounding box center [422, 160] width 159 height 15
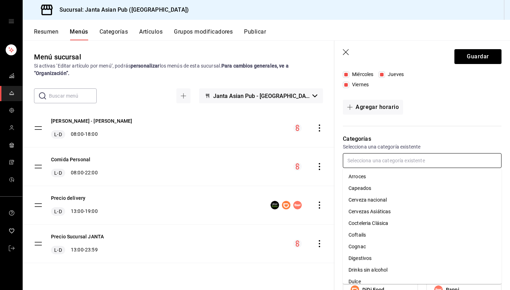
click at [380, 272] on li "Drinks sin alcohol" at bounding box center [422, 270] width 159 height 12
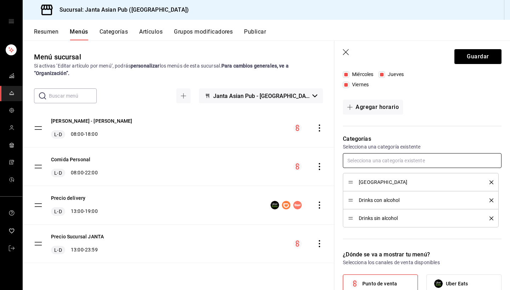
click at [384, 166] on input "text" at bounding box center [422, 160] width 159 height 15
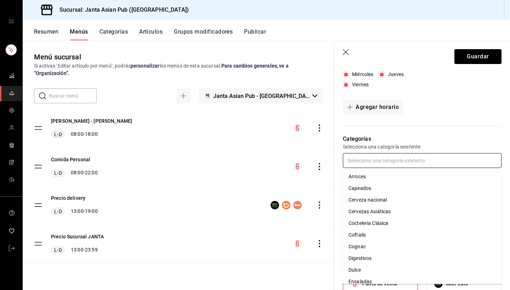
click at [378, 272] on li "Dulce" at bounding box center [422, 270] width 159 height 12
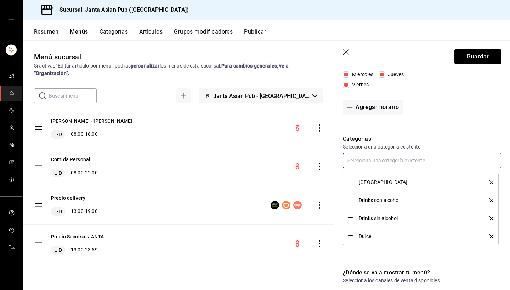
click at [368, 164] on input "text" at bounding box center [422, 160] width 159 height 15
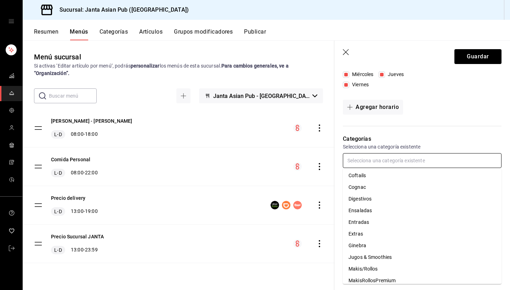
scroll to position [59, 0]
click at [374, 230] on li "Extras" at bounding box center [422, 235] width 159 height 12
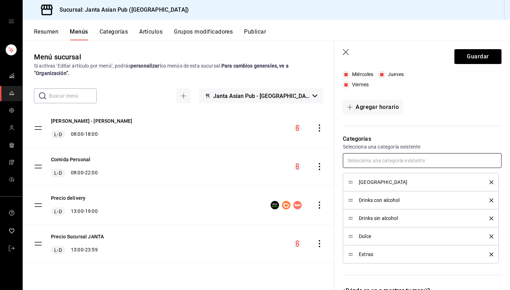
click at [388, 163] on input "text" at bounding box center [422, 160] width 159 height 15
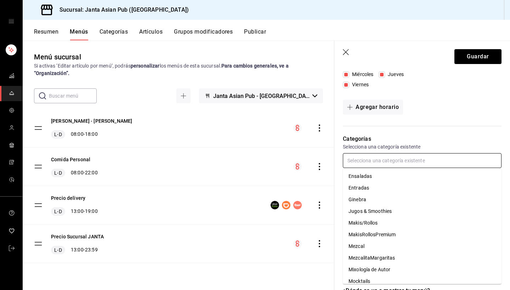
scroll to position [98, 0]
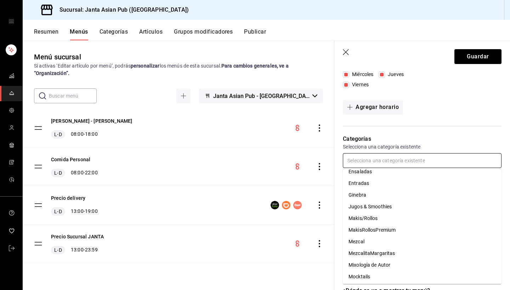
click at [389, 212] on li "Jugos & Smoothies" at bounding box center [422, 207] width 159 height 12
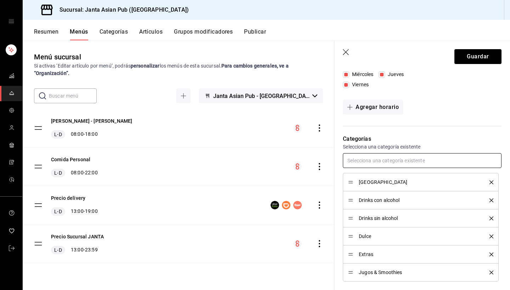
click at [381, 161] on input "text" at bounding box center [422, 160] width 159 height 15
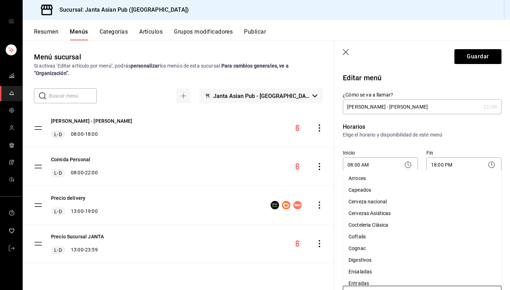
scroll to position [0, 0]
click at [395, 202] on li "Cerveza nacional" at bounding box center [422, 202] width 159 height 12
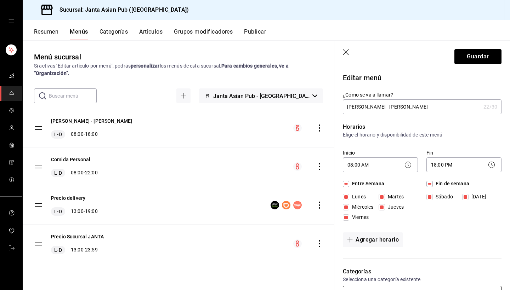
scroll to position [128, 0]
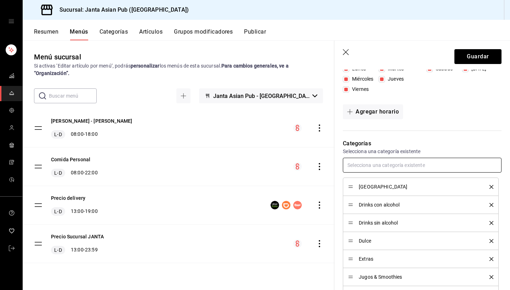
click at [398, 167] on input "text" at bounding box center [422, 165] width 159 height 15
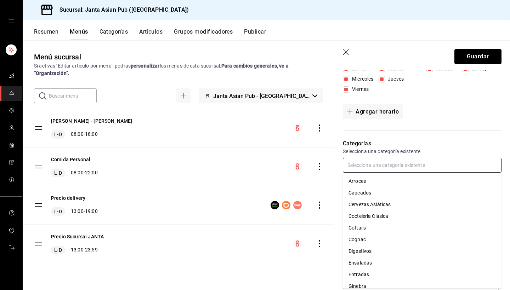
click at [394, 204] on li "Cervezas Asiáticas" at bounding box center [422, 205] width 159 height 12
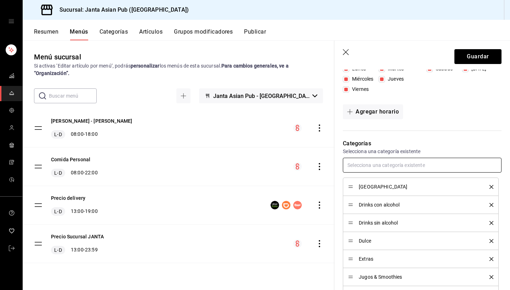
click at [394, 166] on input "text" at bounding box center [422, 165] width 159 height 15
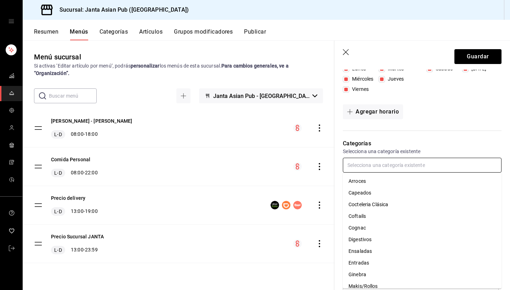
click at [387, 206] on li "Cocteleria Clásica" at bounding box center [422, 205] width 159 height 12
click at [387, 162] on input "text" at bounding box center [422, 165] width 159 height 15
click at [384, 204] on li "Coftails" at bounding box center [422, 205] width 159 height 12
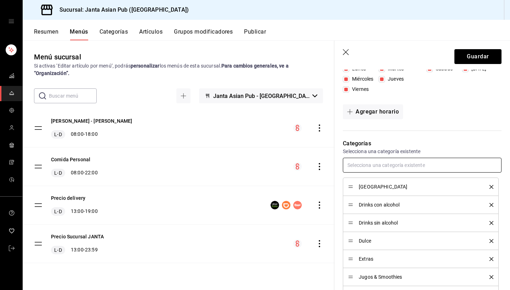
click at [396, 160] on input "text" at bounding box center [422, 165] width 159 height 15
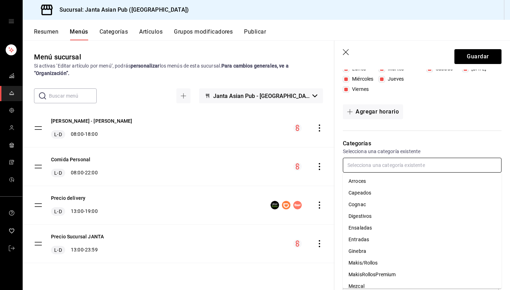
click at [378, 249] on li "Ginebra" at bounding box center [422, 252] width 159 height 12
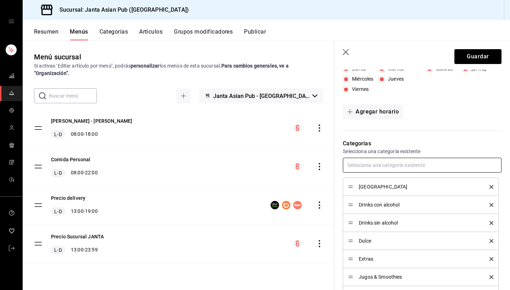
click at [382, 165] on input "text" at bounding box center [422, 165] width 159 height 15
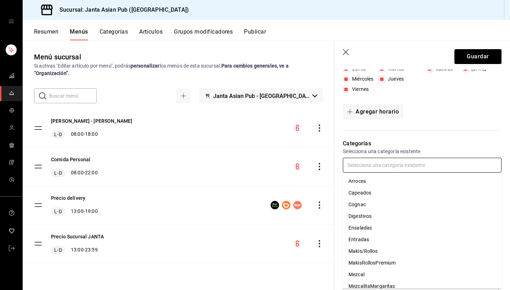
click at [369, 206] on li "Cognac" at bounding box center [422, 205] width 159 height 12
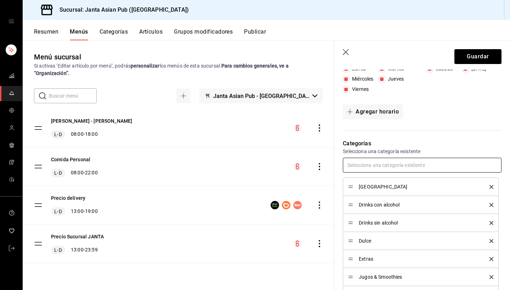
click at [376, 164] on input "text" at bounding box center [422, 165] width 159 height 15
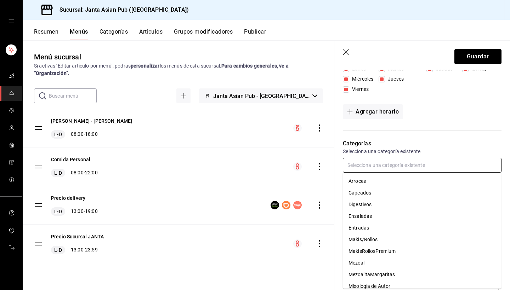
click at [373, 203] on li "Digestivos" at bounding box center [422, 205] width 159 height 12
click at [382, 168] on input "text" at bounding box center [422, 165] width 159 height 15
click at [376, 251] on li "Mezcal" at bounding box center [422, 252] width 159 height 12
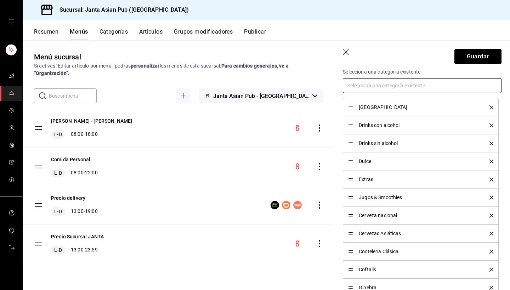
scroll to position [208, 0]
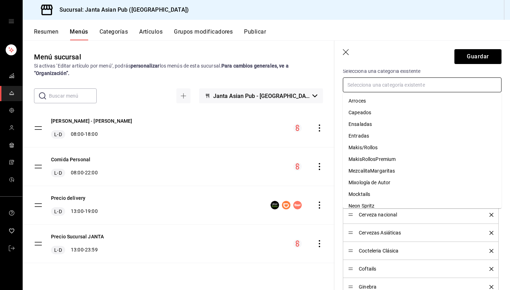
click at [368, 87] on input "text" at bounding box center [422, 85] width 159 height 15
click at [373, 171] on li "MezcalitaMargaritas" at bounding box center [422, 171] width 159 height 12
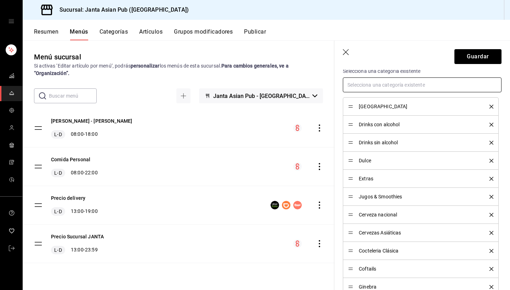
click at [382, 82] on input "text" at bounding box center [422, 85] width 159 height 15
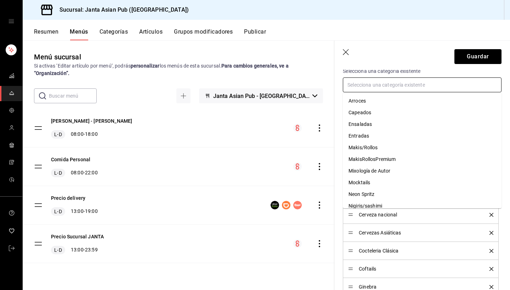
click at [383, 168] on li "Mixología de Autor" at bounding box center [422, 171] width 159 height 12
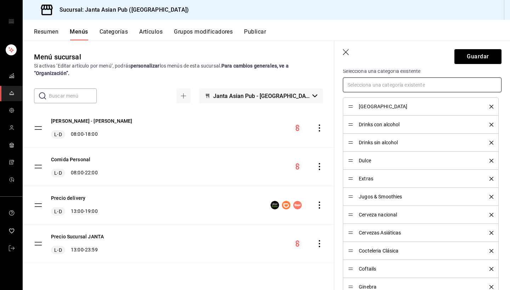
click at [380, 79] on input "text" at bounding box center [422, 85] width 159 height 15
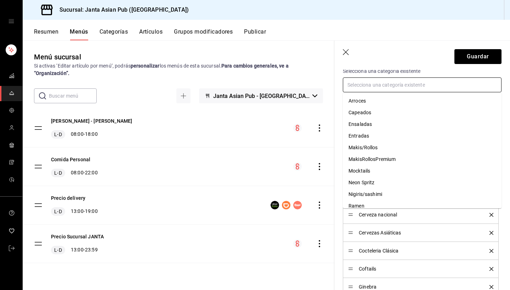
click at [386, 171] on li "Mocktails" at bounding box center [422, 171] width 159 height 12
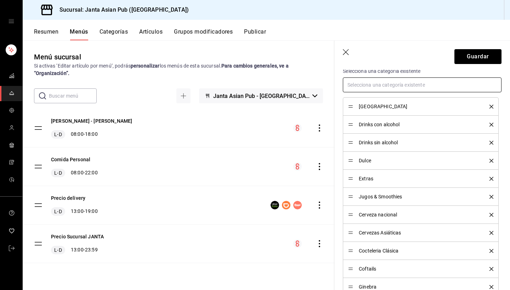
click at [378, 90] on input "text" at bounding box center [422, 85] width 159 height 15
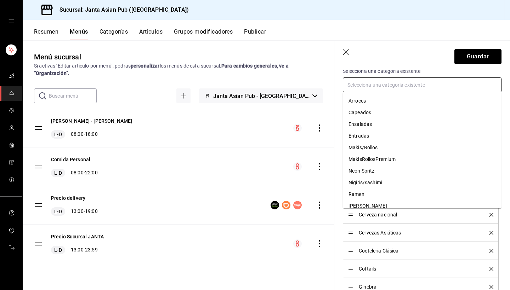
click at [382, 167] on li "Neon Spritz" at bounding box center [422, 171] width 159 height 12
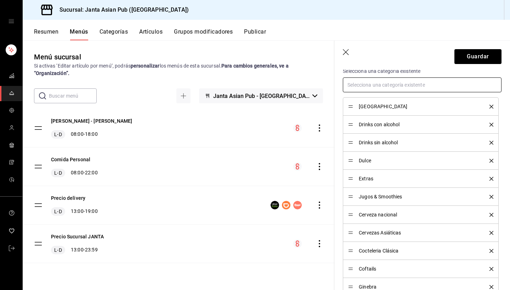
click at [379, 81] on input "text" at bounding box center [422, 85] width 159 height 15
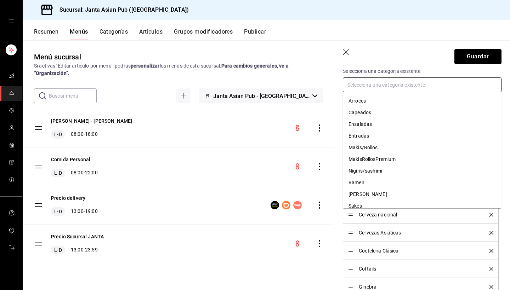
click at [377, 191] on li "[PERSON_NAME]" at bounding box center [422, 195] width 159 height 12
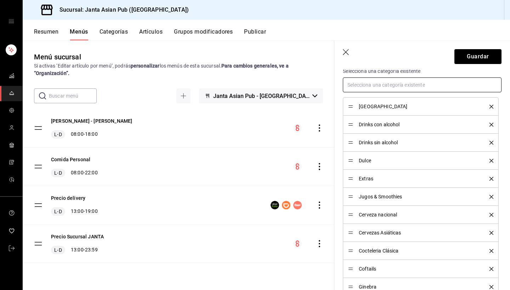
click at [392, 88] on input "text" at bounding box center [422, 85] width 159 height 15
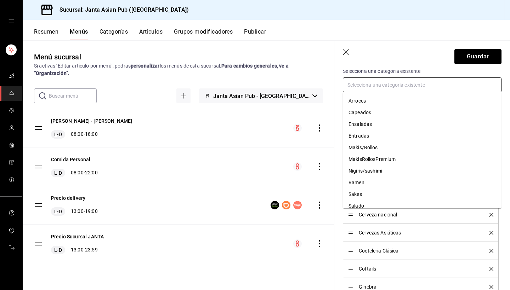
click at [374, 193] on li "Sakes" at bounding box center [422, 195] width 159 height 12
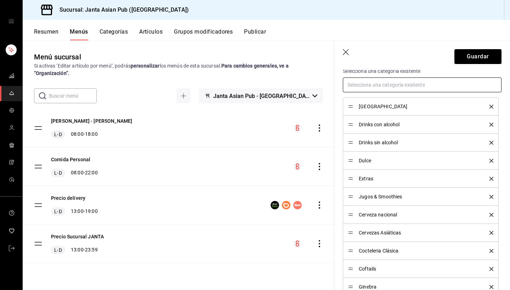
click at [390, 89] on input "text" at bounding box center [422, 85] width 159 height 15
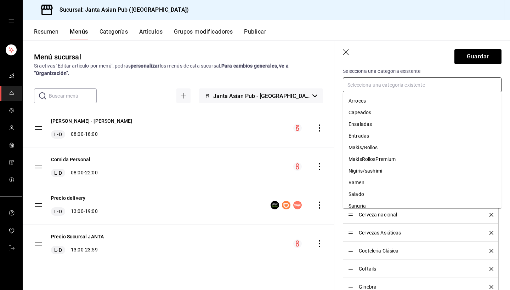
click at [378, 194] on li "Salado" at bounding box center [422, 195] width 159 height 12
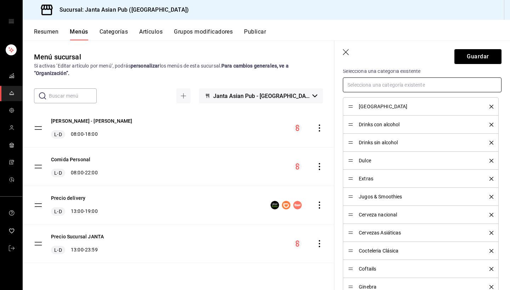
click at [392, 89] on input "text" at bounding box center [422, 85] width 159 height 15
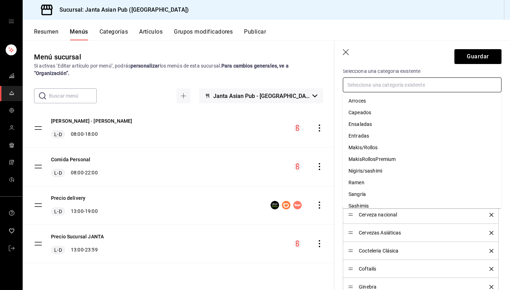
click at [376, 195] on li "Sangría" at bounding box center [422, 195] width 159 height 12
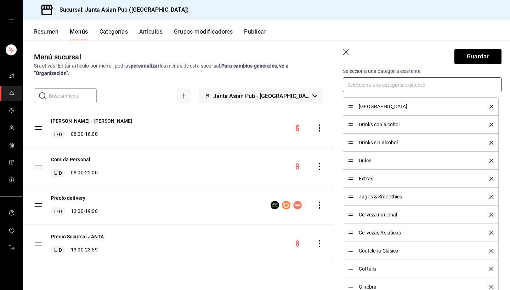
click at [393, 84] on input "text" at bounding box center [422, 85] width 159 height 15
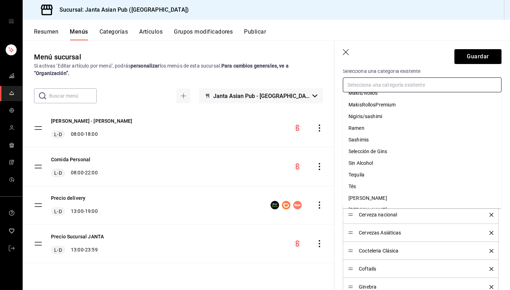
scroll to position [56, 0]
click at [377, 158] on li "Sin Alcohol" at bounding box center [422, 162] width 159 height 12
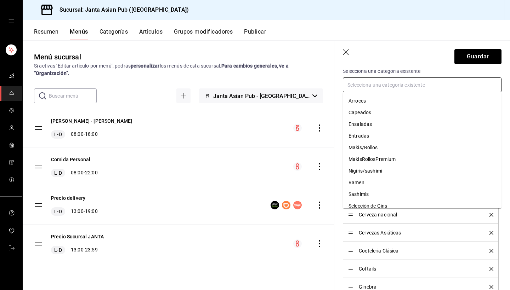
click at [382, 80] on input "text" at bounding box center [422, 85] width 159 height 15
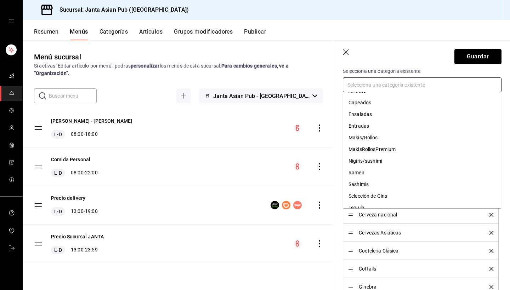
scroll to position [11, 0]
click at [380, 194] on li "Selección de Gins" at bounding box center [422, 196] width 159 height 12
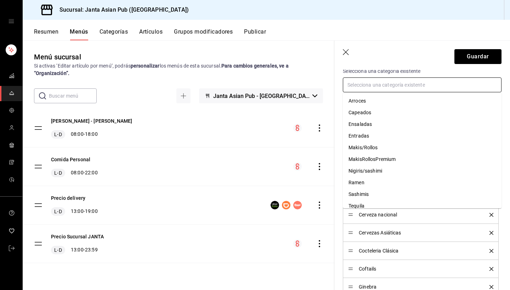
click at [387, 87] on input "text" at bounding box center [422, 85] width 159 height 15
click at [379, 206] on li "Tequila" at bounding box center [422, 206] width 159 height 12
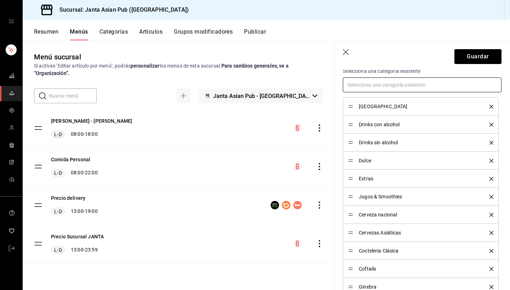
click at [387, 89] on input "text" at bounding box center [422, 85] width 159 height 15
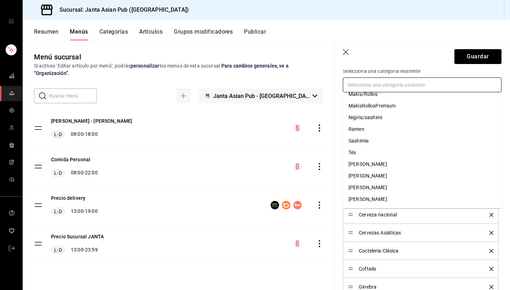
scroll to position [56, 0]
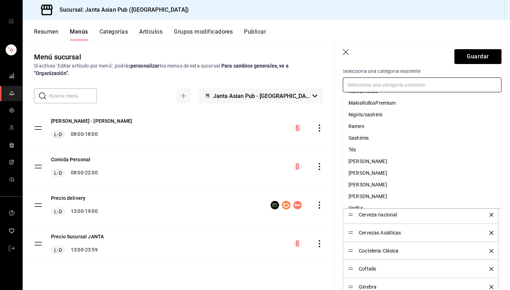
click at [371, 147] on li "Tés" at bounding box center [422, 150] width 159 height 12
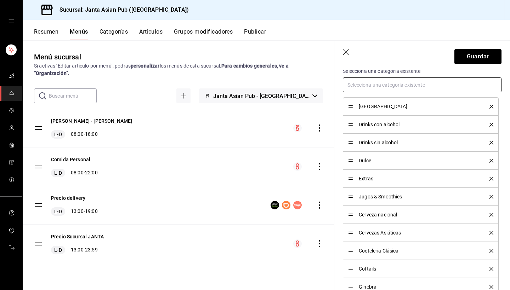
click at [383, 86] on input "text" at bounding box center [422, 85] width 159 height 15
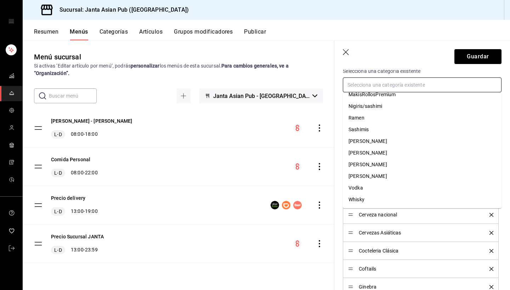
scroll to position [65, 0]
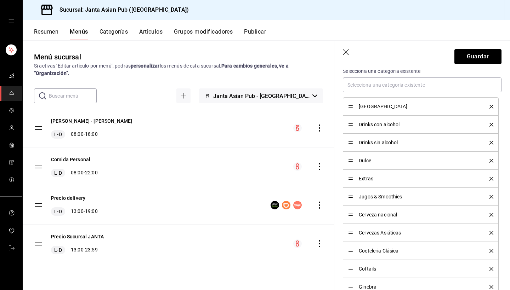
click at [344, 53] on icon "button" at bounding box center [346, 52] width 7 height 7
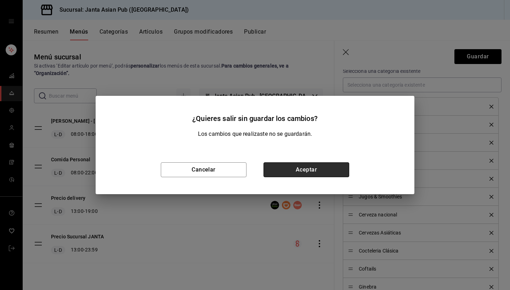
click at [282, 163] on button "Aceptar" at bounding box center [306, 169] width 86 height 15
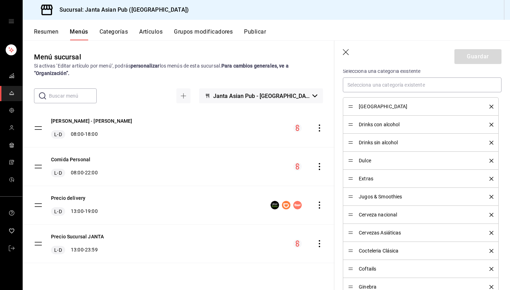
checkbox input "false"
type input "1756185747994"
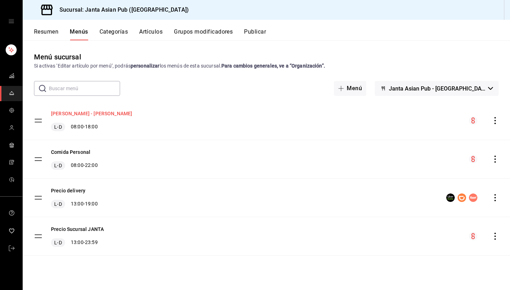
click at [90, 113] on button "[PERSON_NAME] - [PERSON_NAME]" at bounding box center [91, 113] width 81 height 7
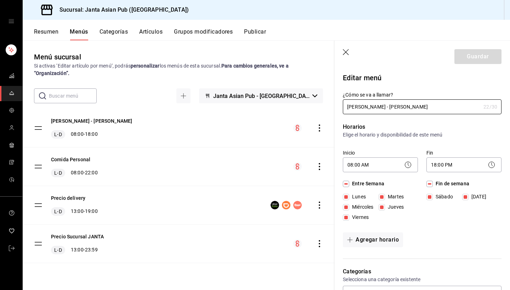
click at [348, 53] on icon "button" at bounding box center [346, 52] width 7 height 7
checkbox input "false"
type input "1756185753807"
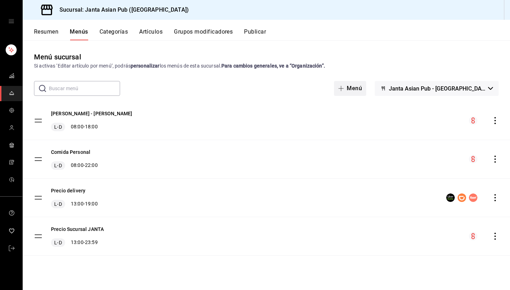
click at [366, 91] on button "Menú" at bounding box center [350, 88] width 32 height 15
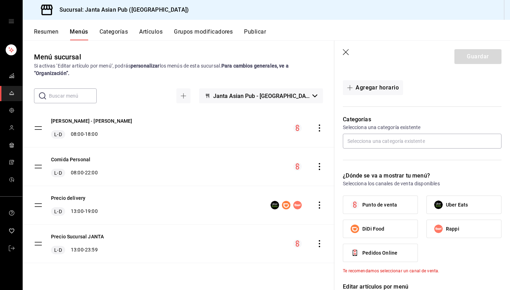
scroll to position [145, 0]
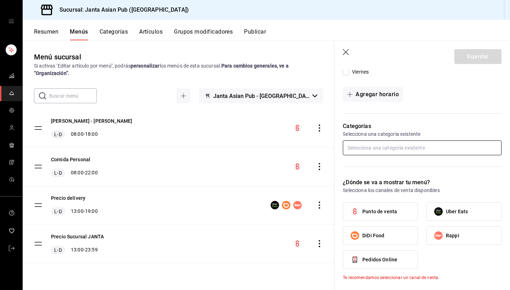
click at [376, 152] on input "text" at bounding box center [422, 148] width 159 height 15
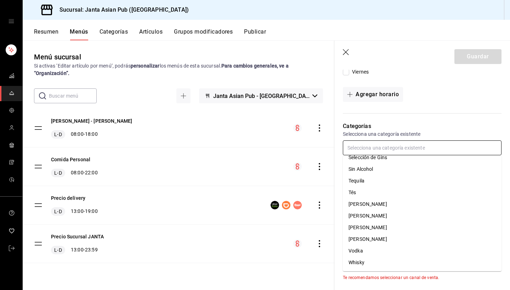
scroll to position [368, 0]
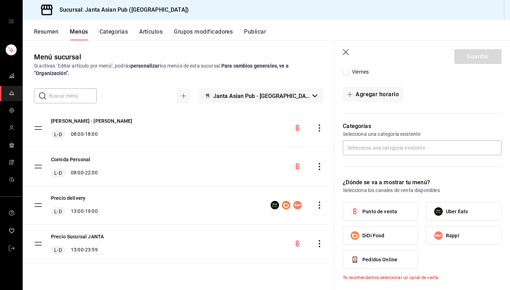
click at [431, 102] on div "Horarios Elige el horario y disponibilidad de este menú Inicio ​ Fin ​ Entre Se…" at bounding box center [417, 41] width 167 height 145
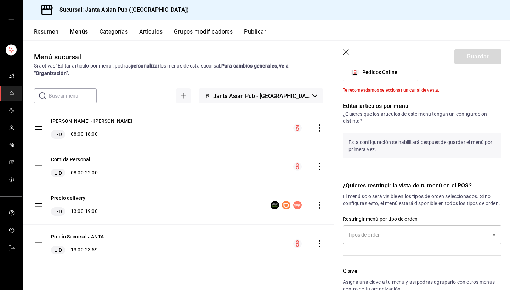
scroll to position [335, 0]
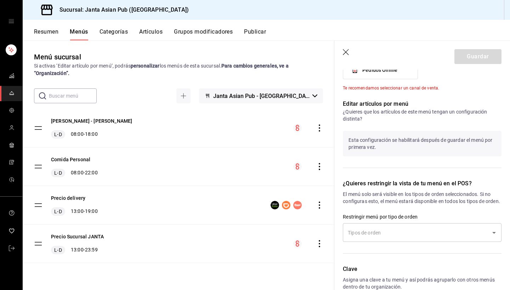
click at [373, 236] on input "text" at bounding box center [417, 233] width 142 height 12
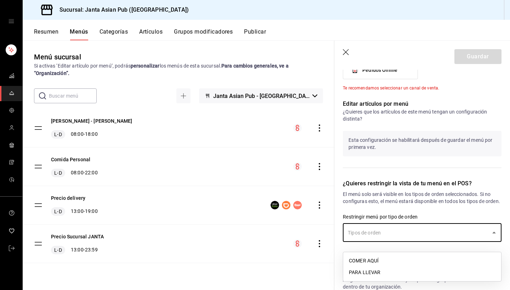
click at [396, 166] on div "Editar artículos por menú ¿Quieres que los artículos de este menú tengan un con…" at bounding box center [417, 131] width 167 height 80
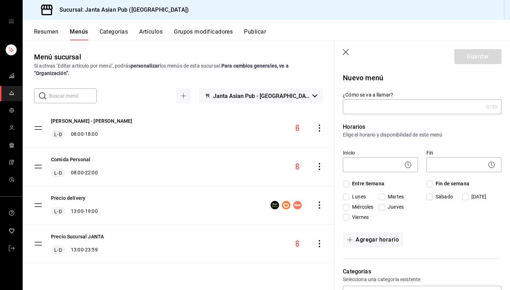
scroll to position [0, 0]
click at [345, 51] on icon "button" at bounding box center [346, 52] width 7 height 7
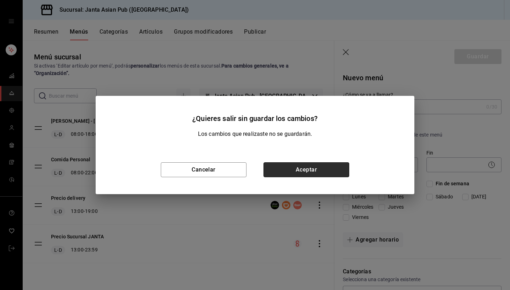
click at [280, 166] on button "Aceptar" at bounding box center [306, 169] width 86 height 15
